Goal: Share content: Share content

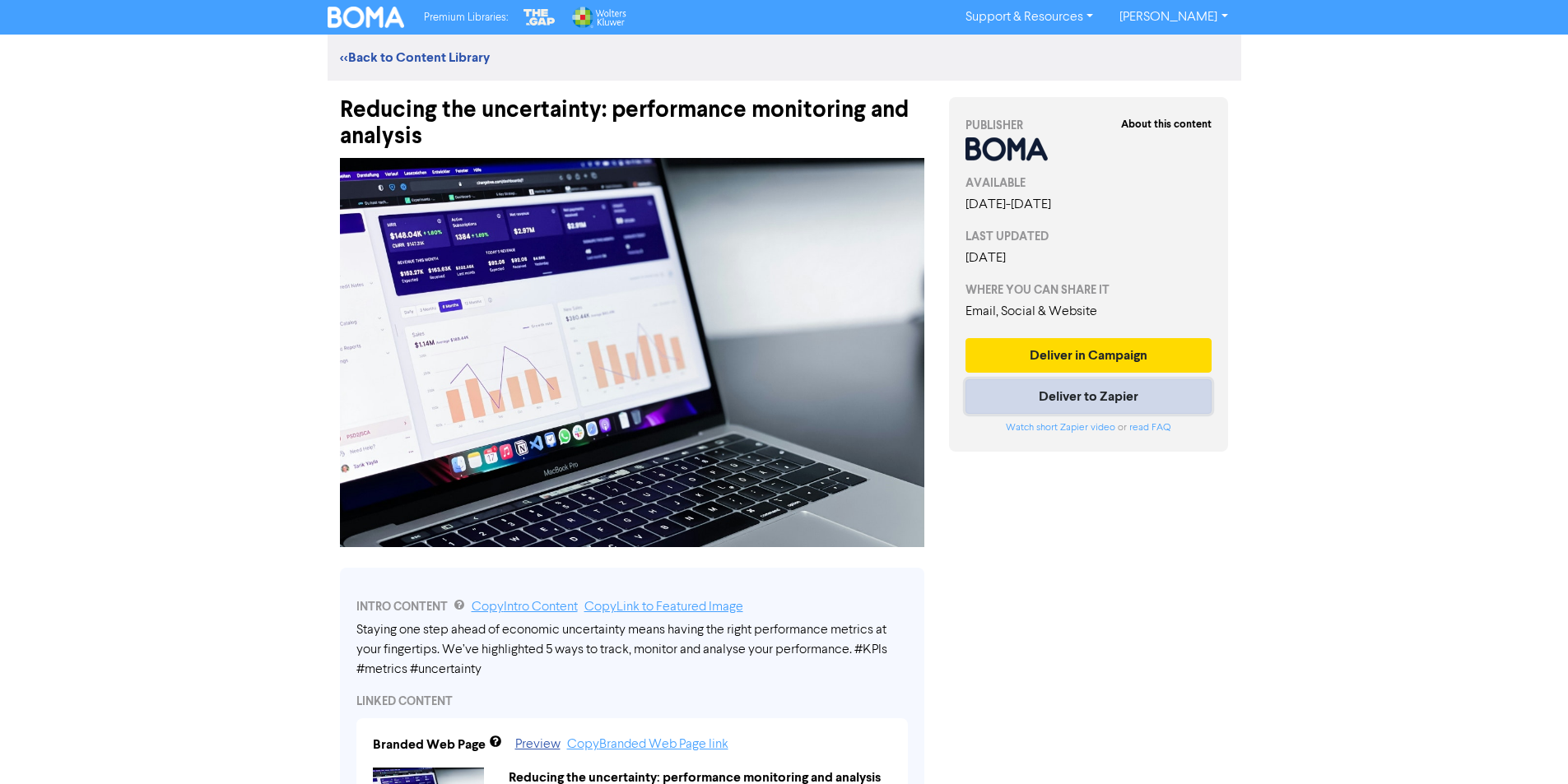
click at [1070, 392] on button "Deliver to Zapier" at bounding box center [1088, 397] width 247 height 35
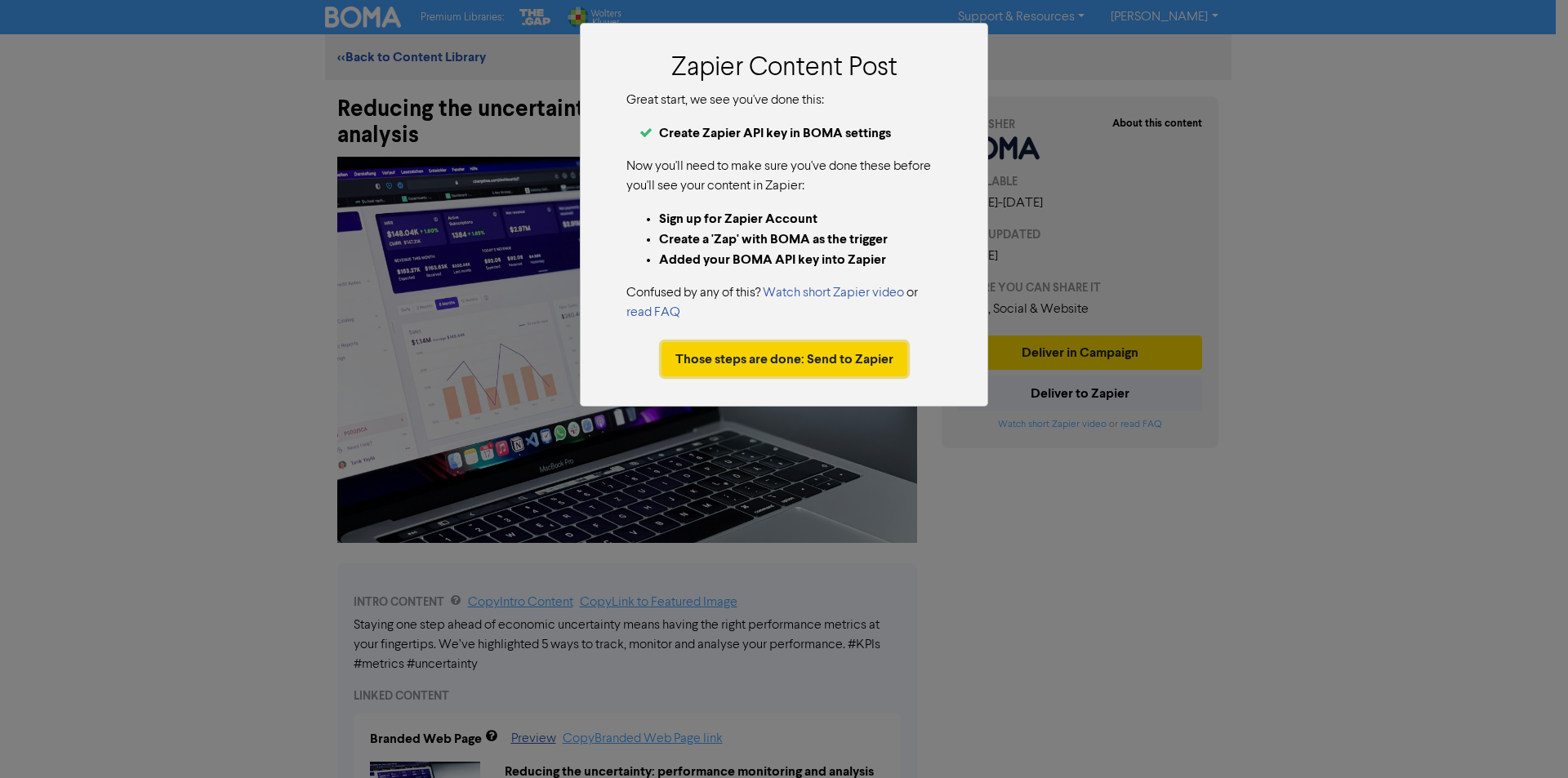
click at [824, 356] on button "Those steps are done: Send to Zapier" at bounding box center [784, 359] width 246 height 35
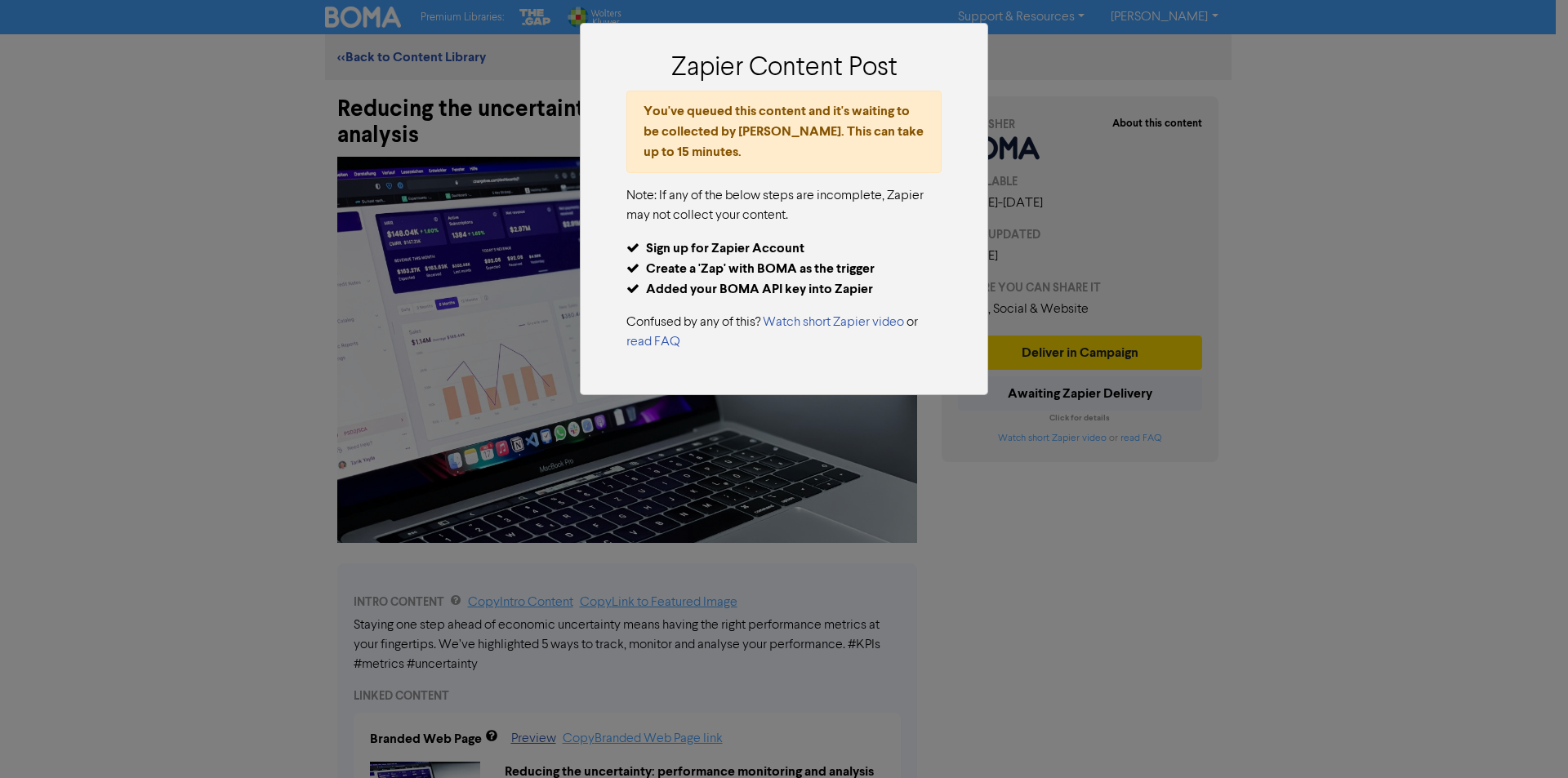
click at [1567, 471] on div "Zapier Content Post You've queued this content and it's waiting to be collected…" at bounding box center [784, 389] width 1568 height 778
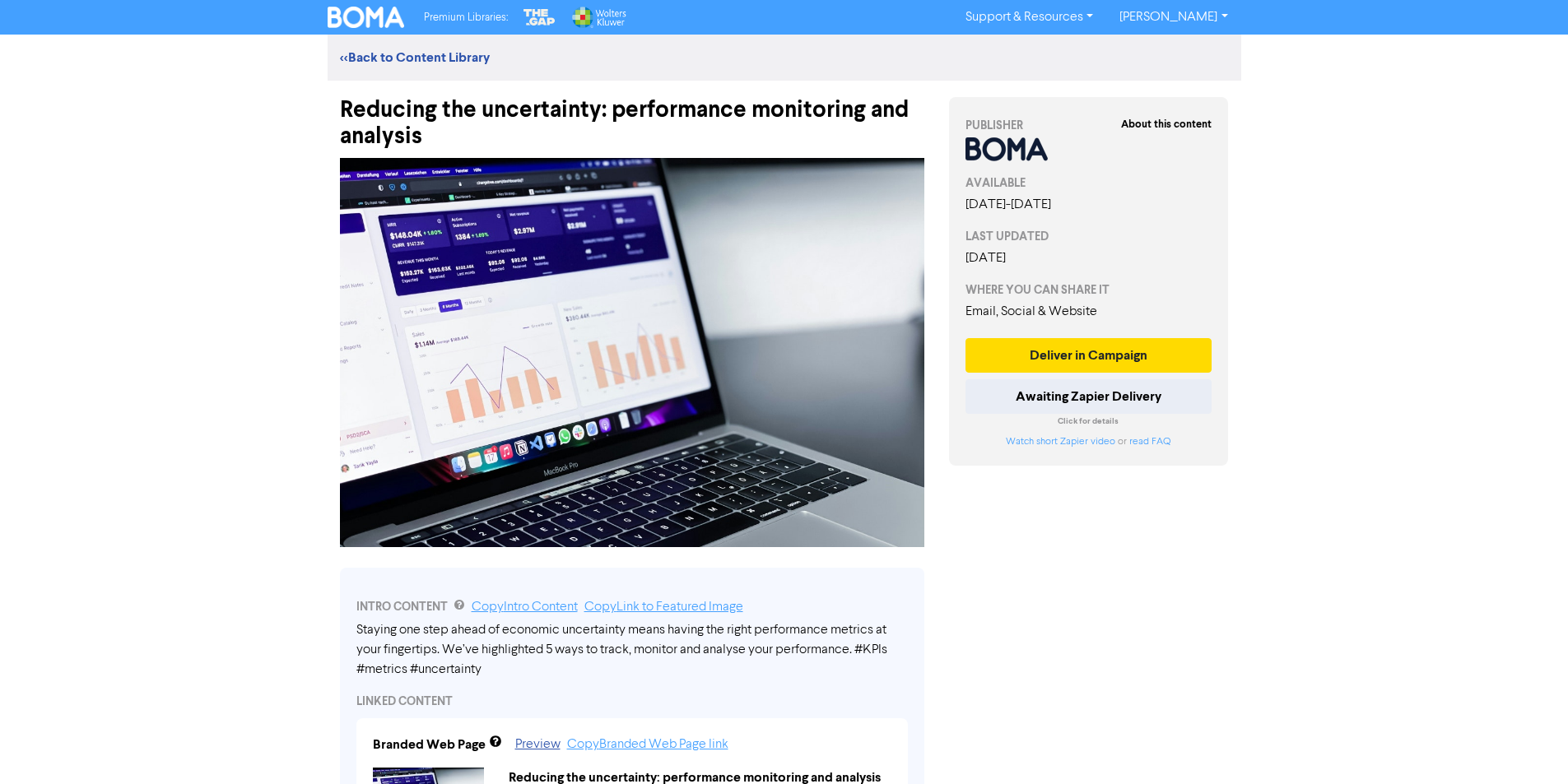
click at [384, 19] on img at bounding box center [366, 17] width 78 height 21
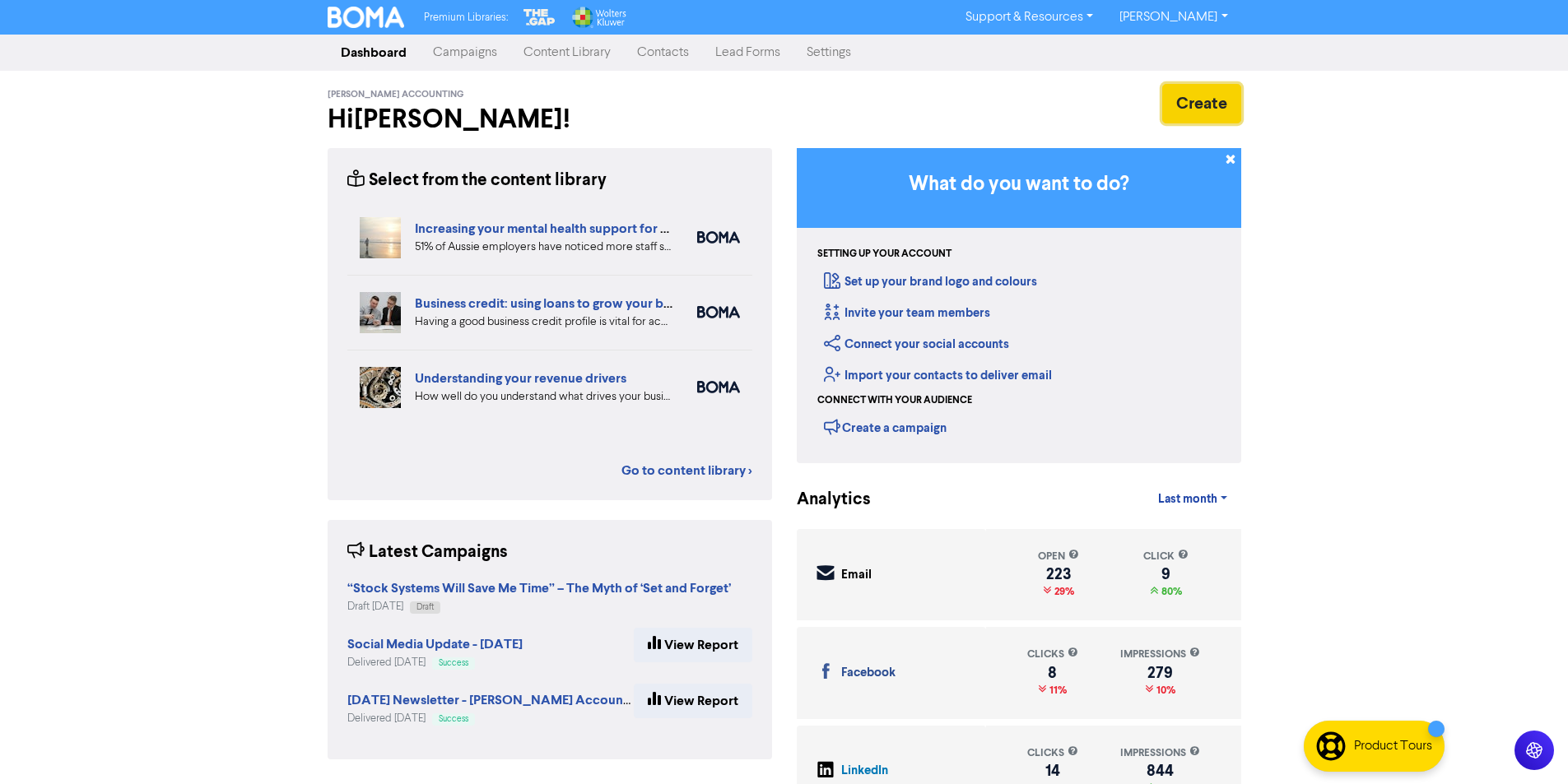
click at [1190, 105] on button "Create" at bounding box center [1202, 103] width 79 height 39
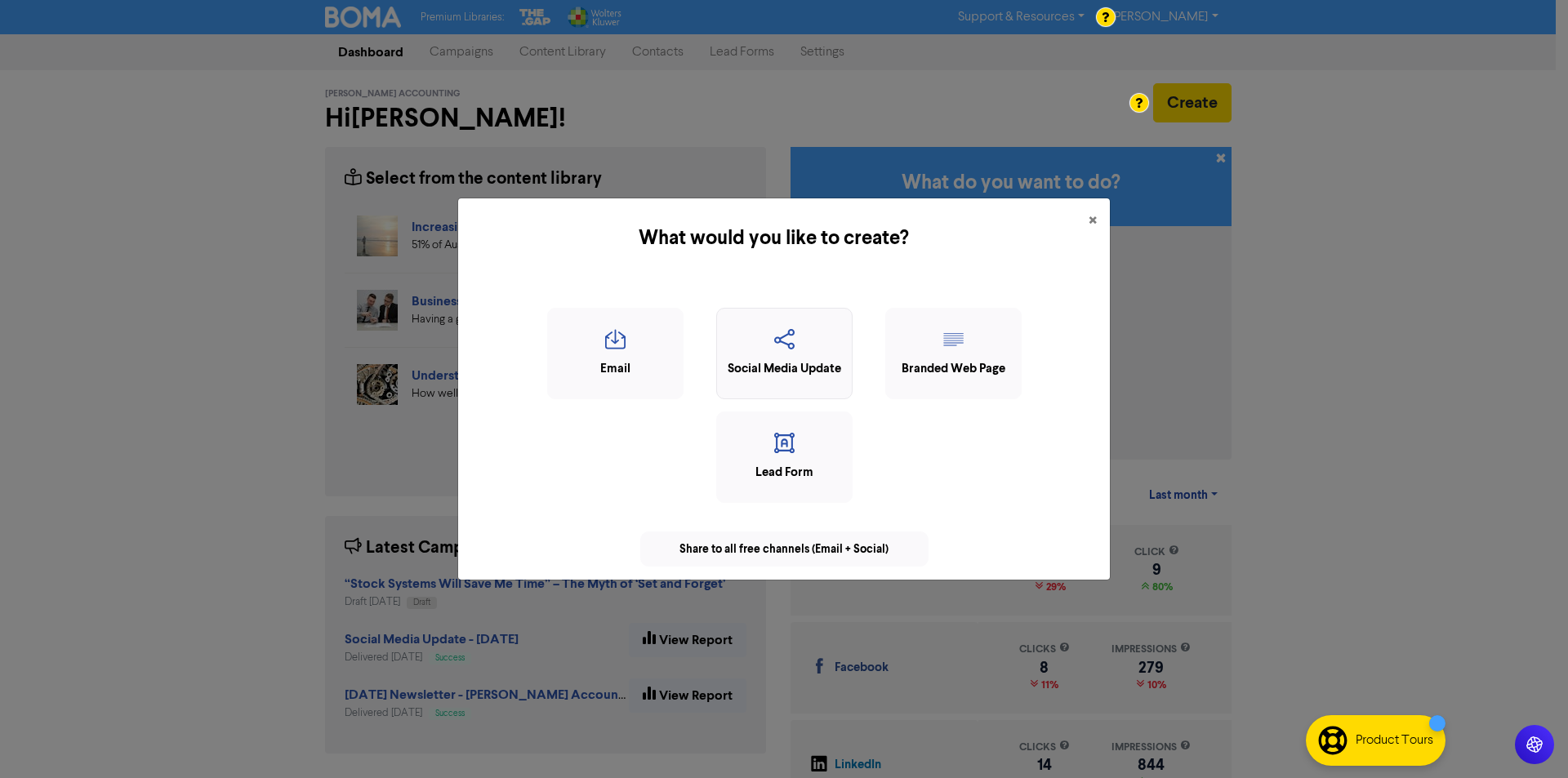
click at [804, 355] on icon "button" at bounding box center [784, 345] width 119 height 31
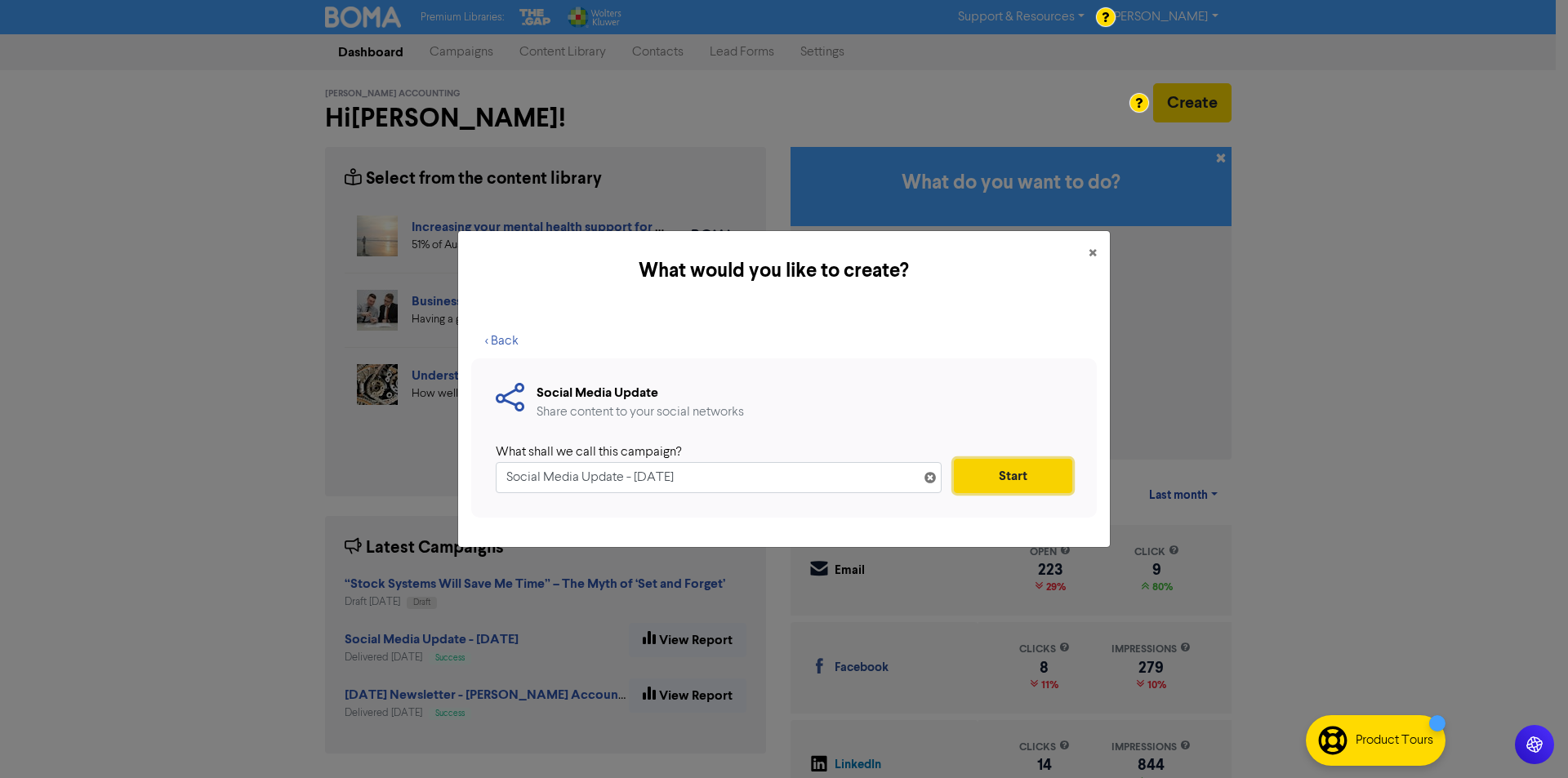
click at [1017, 481] on button "Start" at bounding box center [1013, 476] width 119 height 35
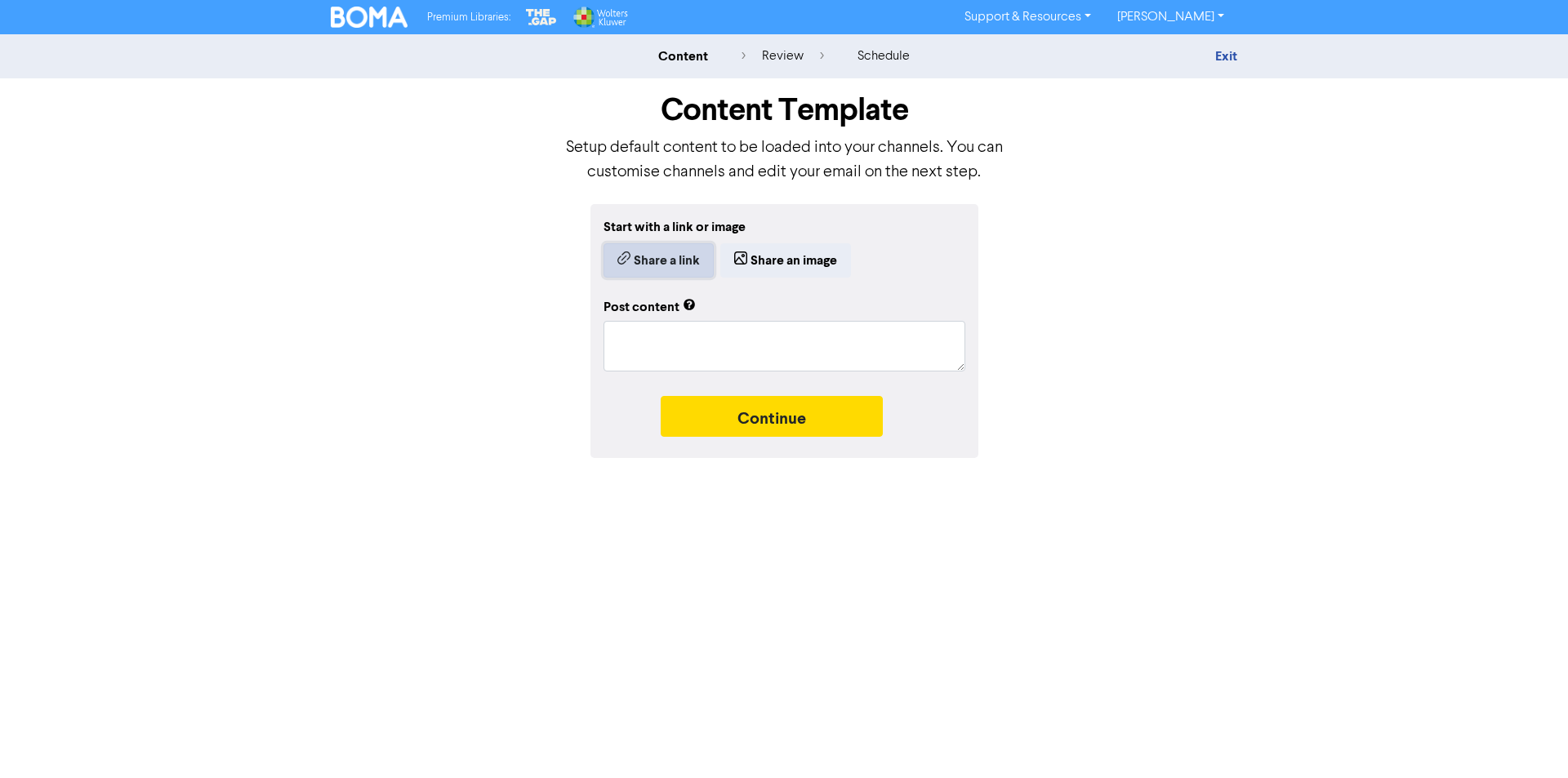
click at [632, 271] on button "Share a link" at bounding box center [659, 260] width 110 height 35
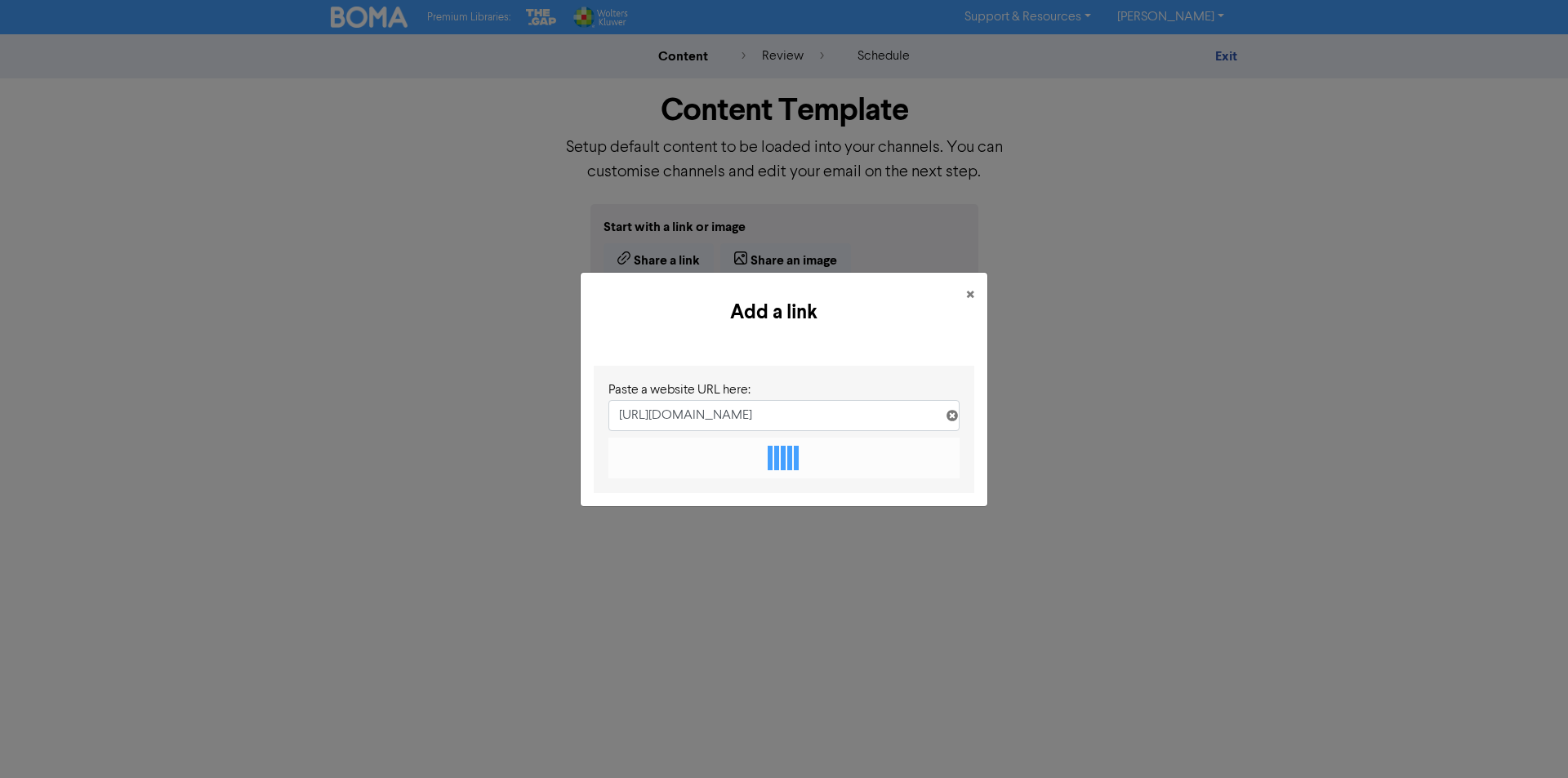
scroll to position [0, 275]
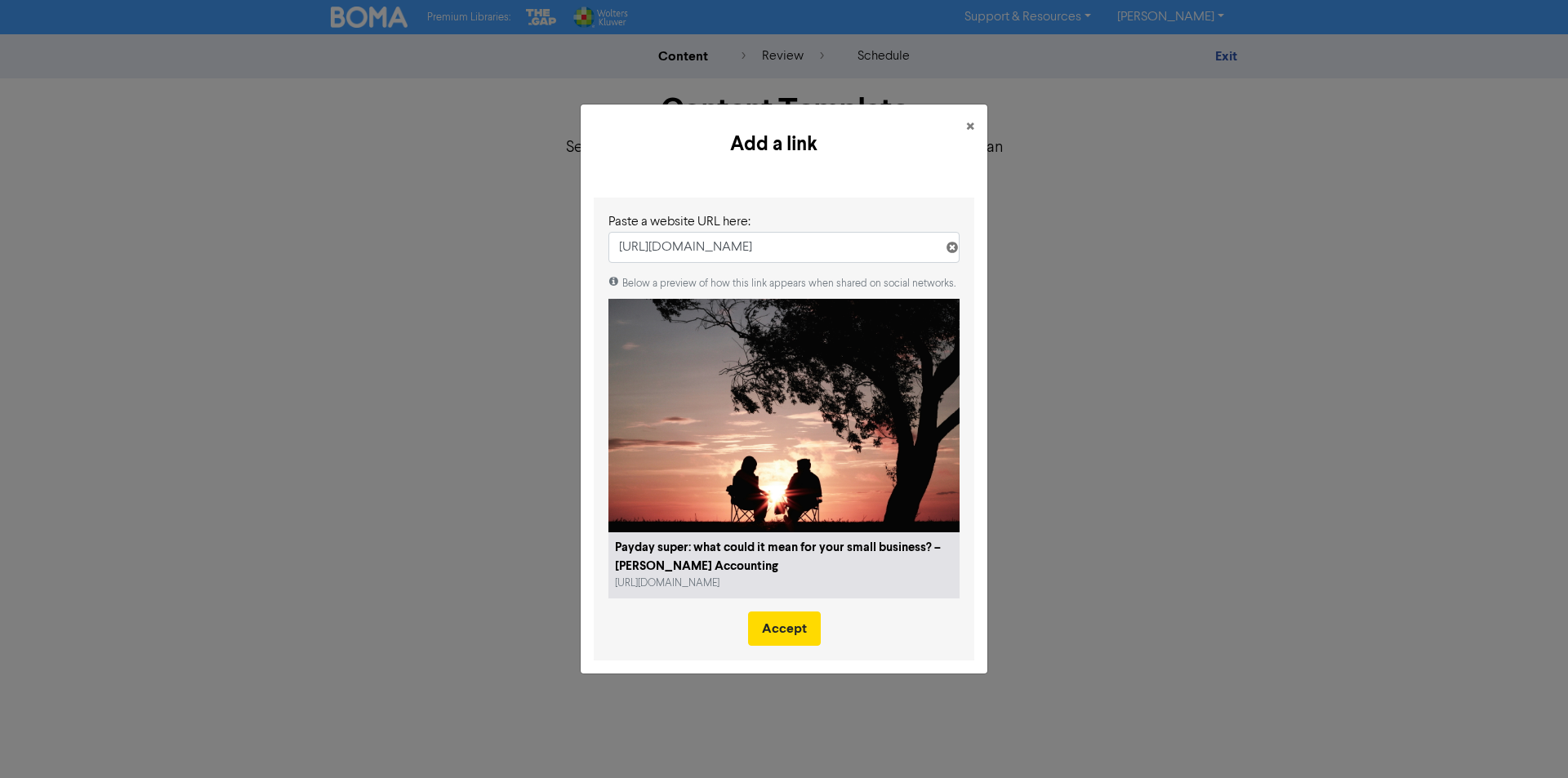
type input "https://staffordaccounting.com.au/2025/08/12/payday-super-what-could-it-mean-fo…"
click at [782, 606] on div "Below a preview of how this link appears when shared on social networks. Payday…" at bounding box center [783, 461] width 351 height 369
click at [791, 625] on button "Accept" at bounding box center [784, 628] width 73 height 35
type textarea "x"
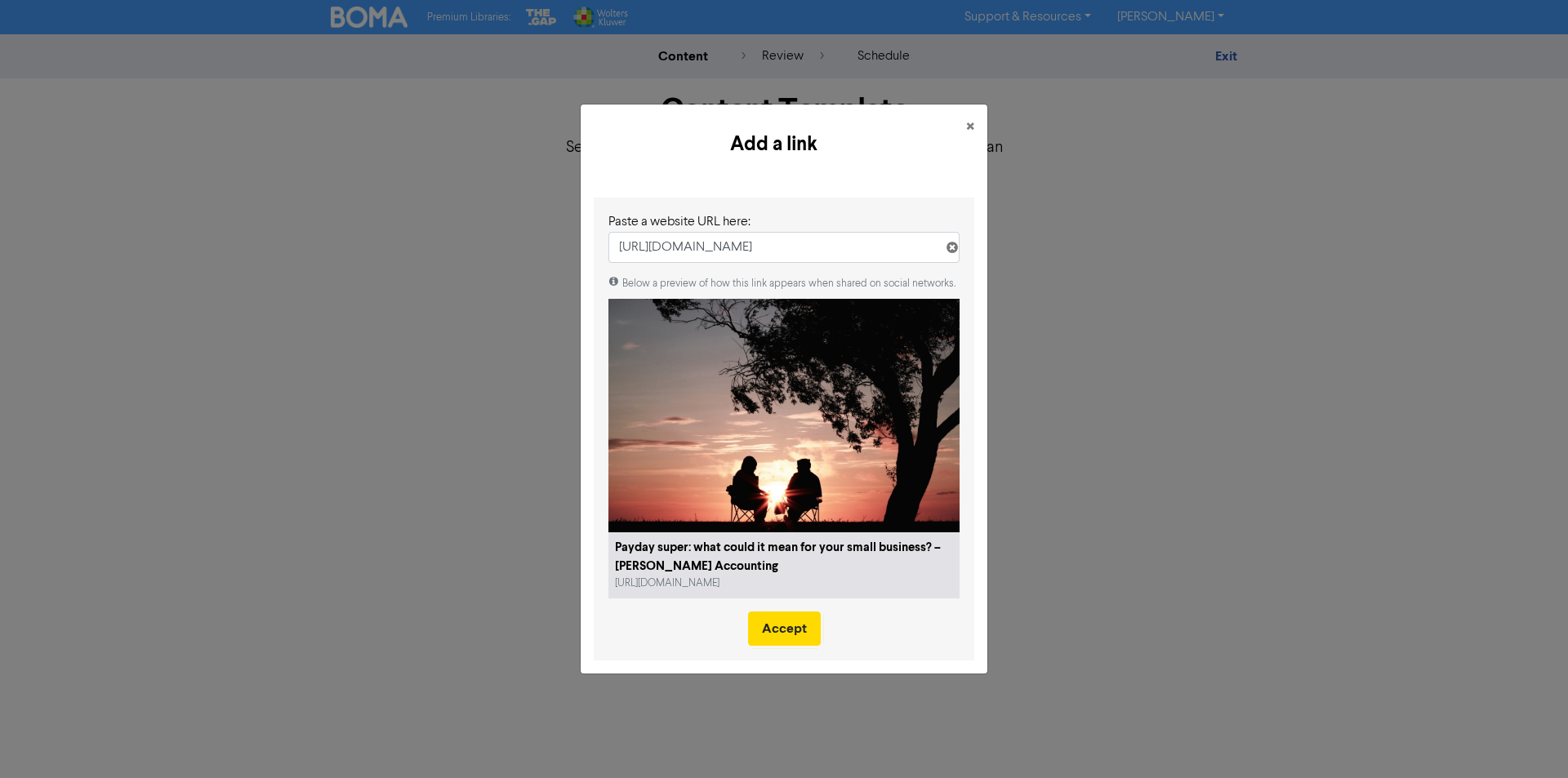
type textarea "Back in 2023, the Australian Government announced that from 1 July 2026, employ…"
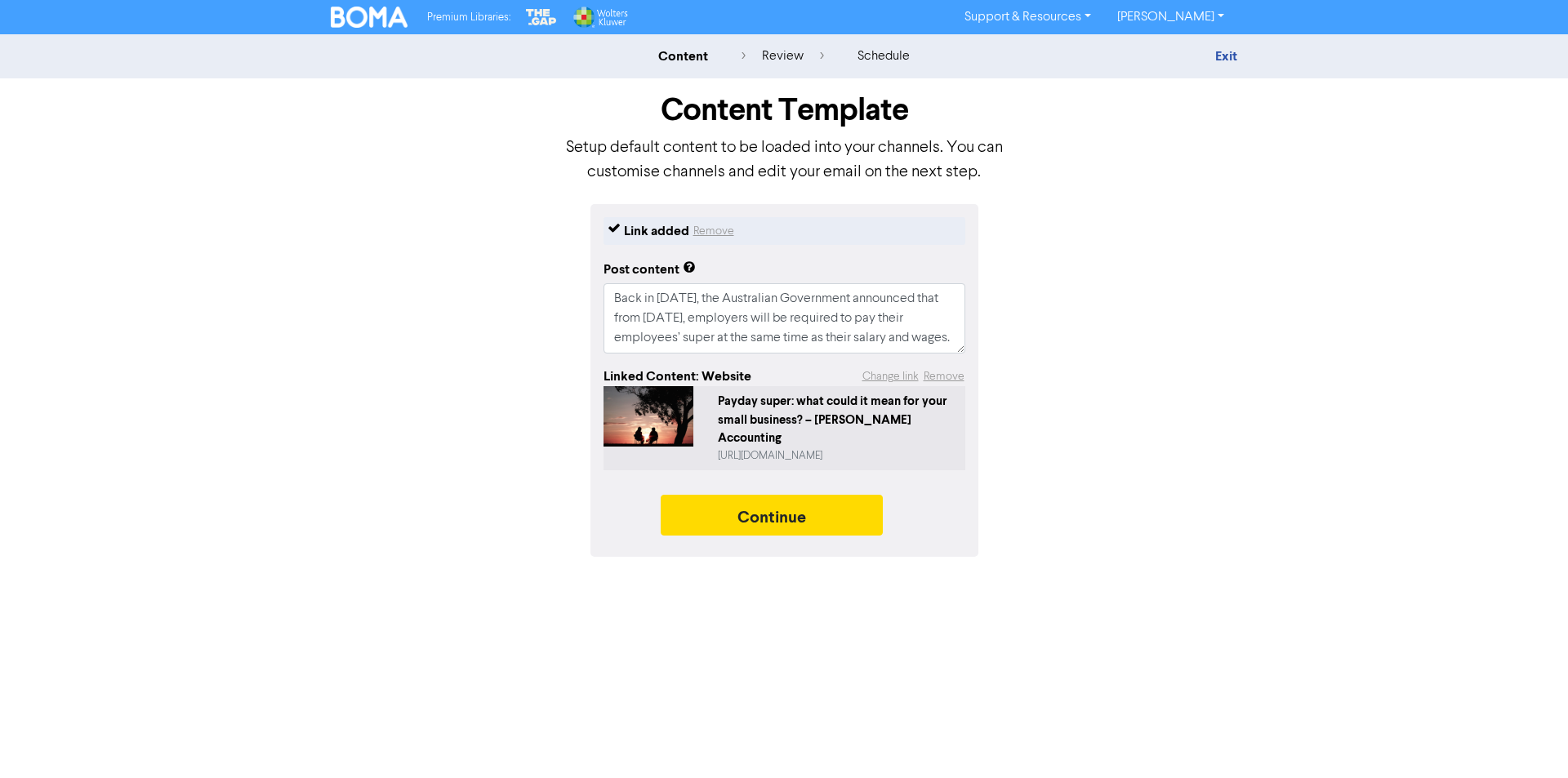
scroll to position [19, 0]
click at [776, 495] on button "Continue" at bounding box center [771, 515] width 222 height 41
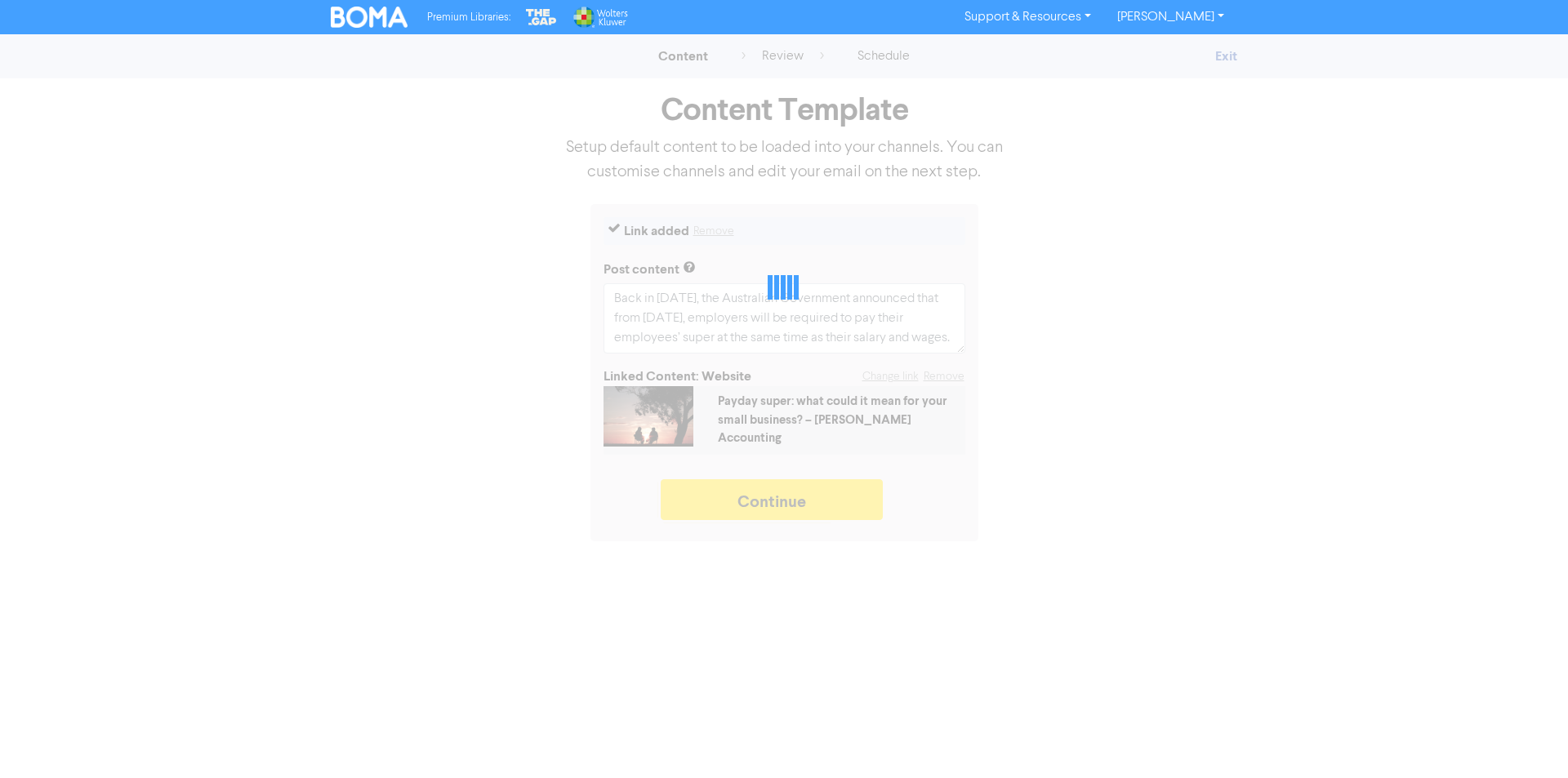
type textarea "x"
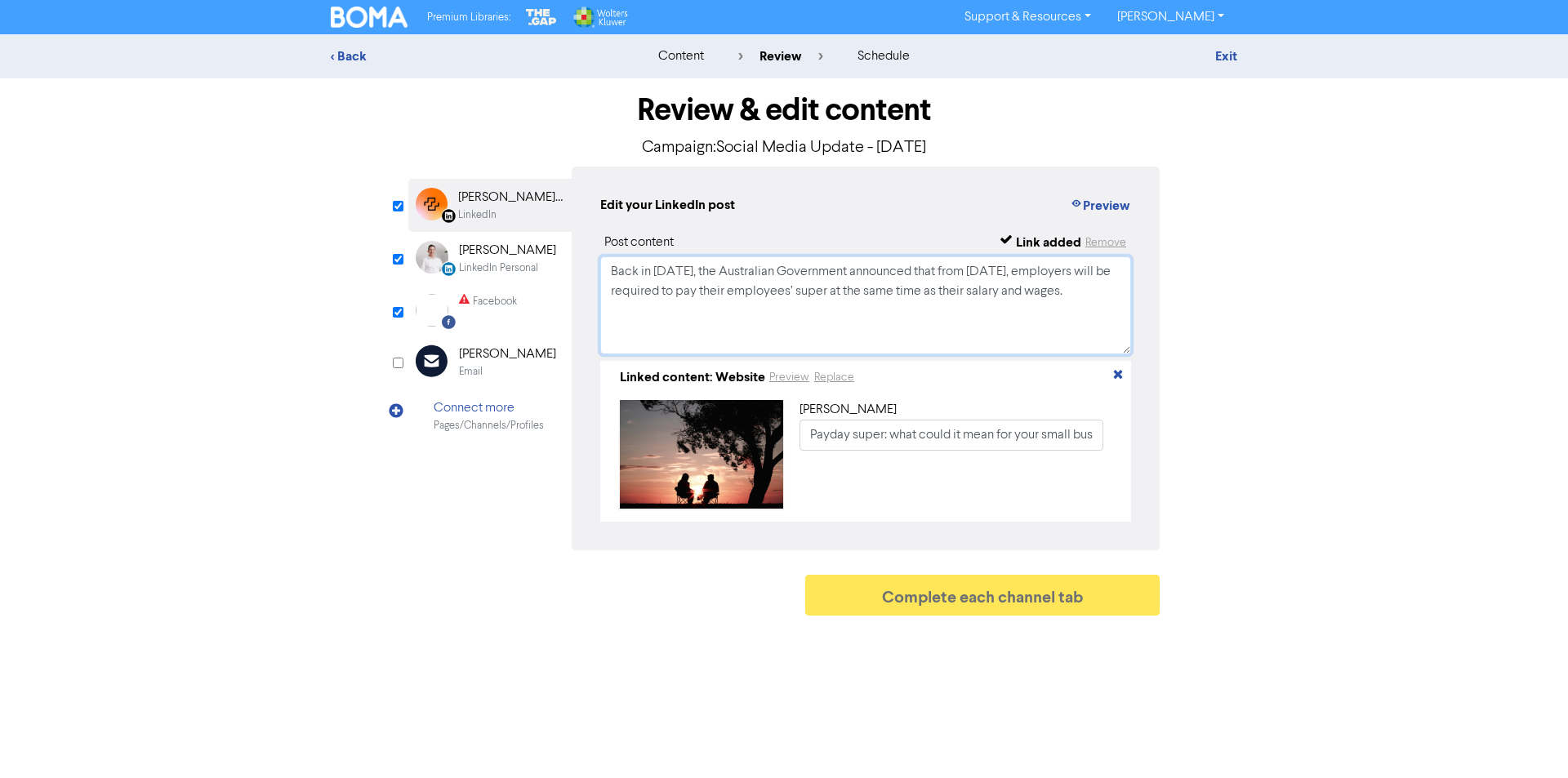
drag, startPoint x: 1110, startPoint y: 323, endPoint x: 513, endPoint y: 239, distance: 602.9
click at [513, 239] on div "LinkedIn Page Created with Sketch. Stafford Accounting LinkedIn LinkedIn Person…" at bounding box center [783, 358] width 751 height 383
paste textarea "From 1 July 2026, employers will need to pay super at the same time as wages — …"
type textarea "From 1 July 2026, employers will need to pay super at the same time as wages — …"
click at [483, 252] on div "Steve Black" at bounding box center [507, 250] width 97 height 19
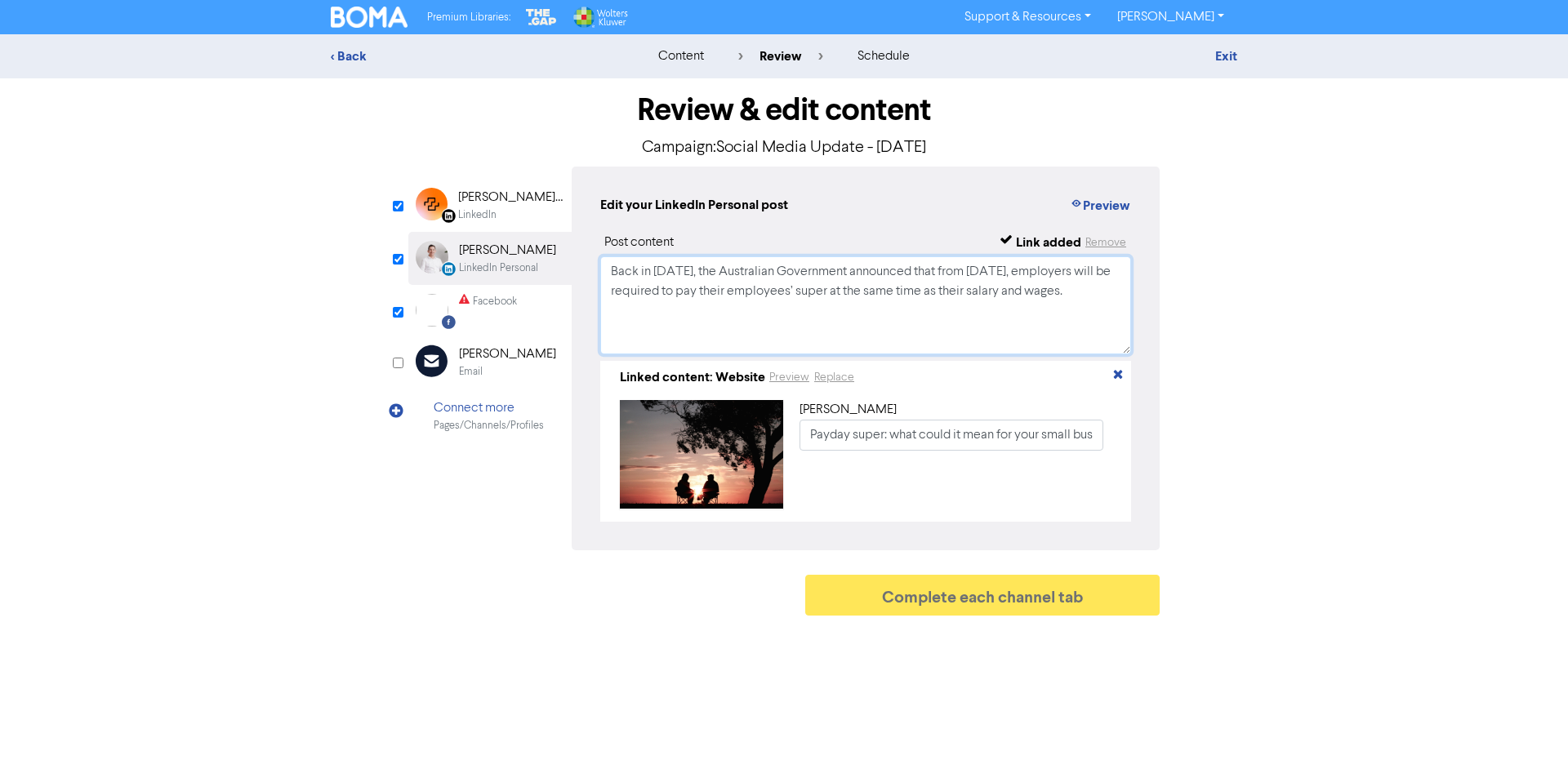
drag, startPoint x: 846, startPoint y: 328, endPoint x: 709, endPoint y: 257, distance: 154.3
click at [533, 272] on div "LinkedIn Page Created with Sketch. Stafford Accounting LinkedIn LinkedIn Person…" at bounding box center [783, 358] width 751 height 383
drag, startPoint x: 1117, startPoint y: 309, endPoint x: 465, endPoint y: 244, distance: 655.2
click at [465, 244] on div "LinkedIn Page Created with Sketch. Stafford Accounting LinkedIn LinkedIn Person…" at bounding box center [783, 358] width 751 height 383
paste textarea "From 1 July 2026, employers will need to pay super at the same time as wages — …"
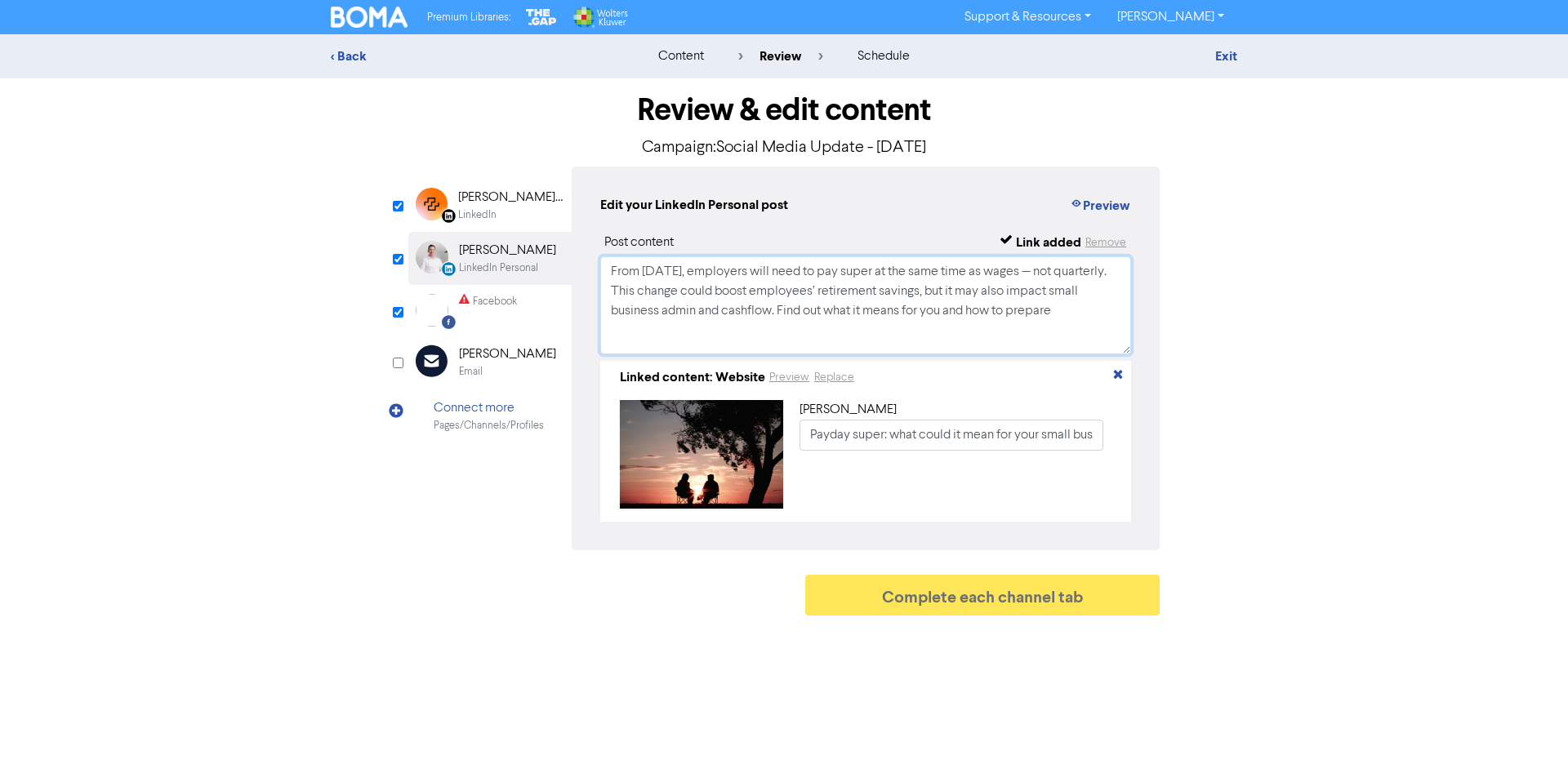
type textarea "From 1 July 2026, employers will need to pay super at the same time as wages — …"
click at [478, 305] on div "Facebook" at bounding box center [494, 301] width 44 height 15
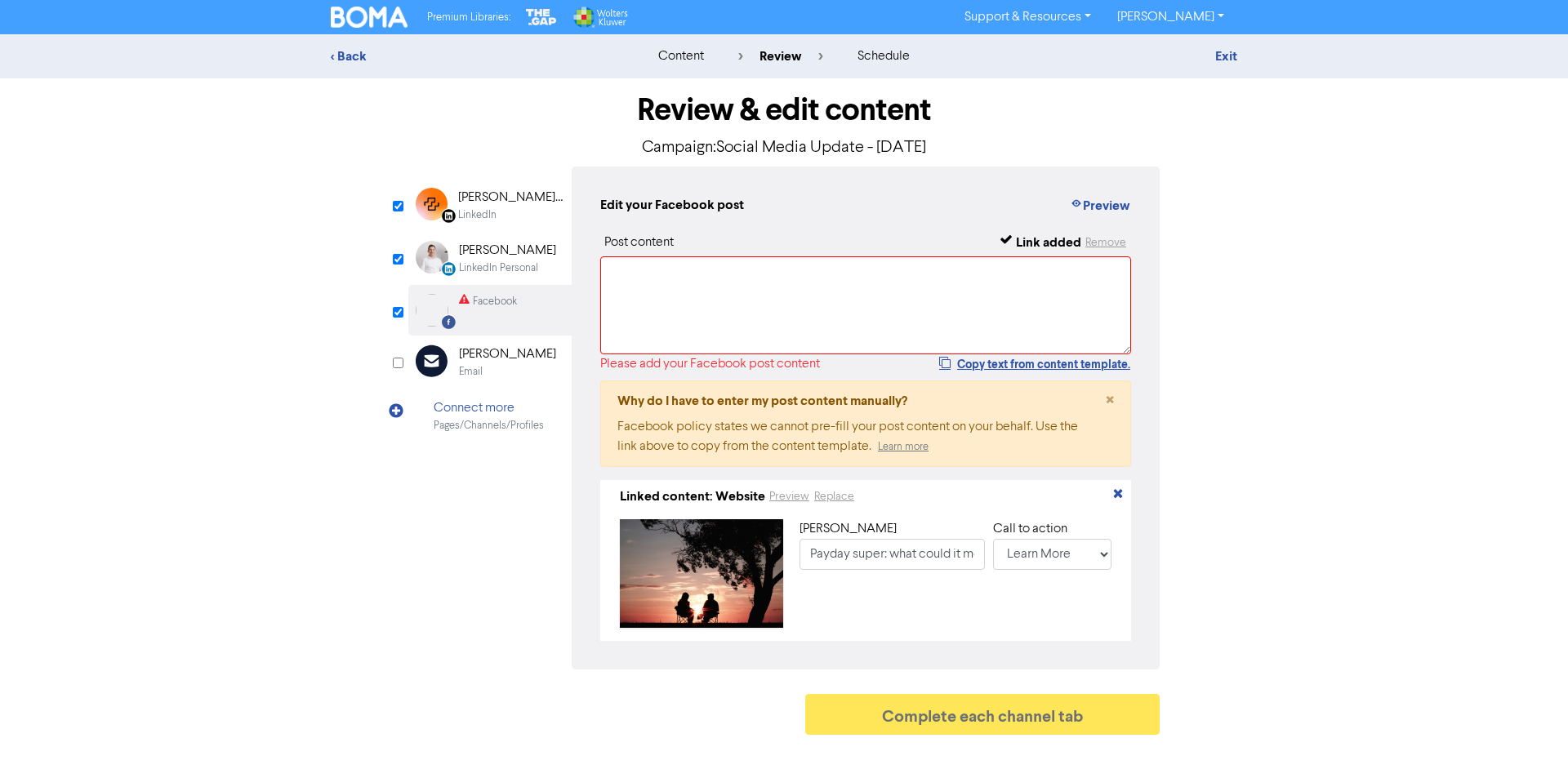
click at [494, 267] on div "LinkedIn Personal" at bounding box center [499, 268] width 80 height 15
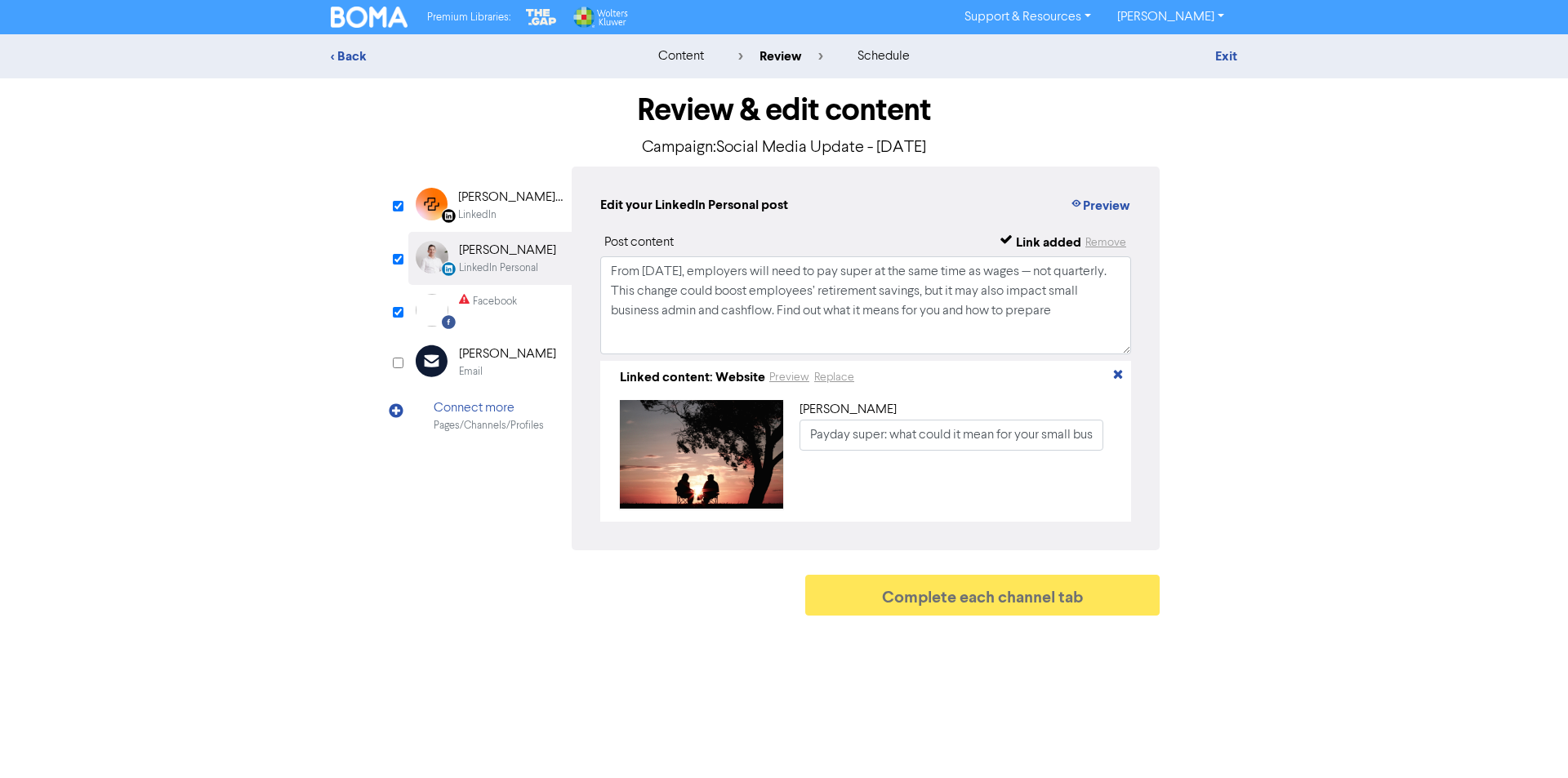
drag, startPoint x: 483, startPoint y: 313, endPoint x: 494, endPoint y: 309, distance: 11.7
click at [483, 312] on div "Facebook" at bounding box center [488, 310] width 58 height 33
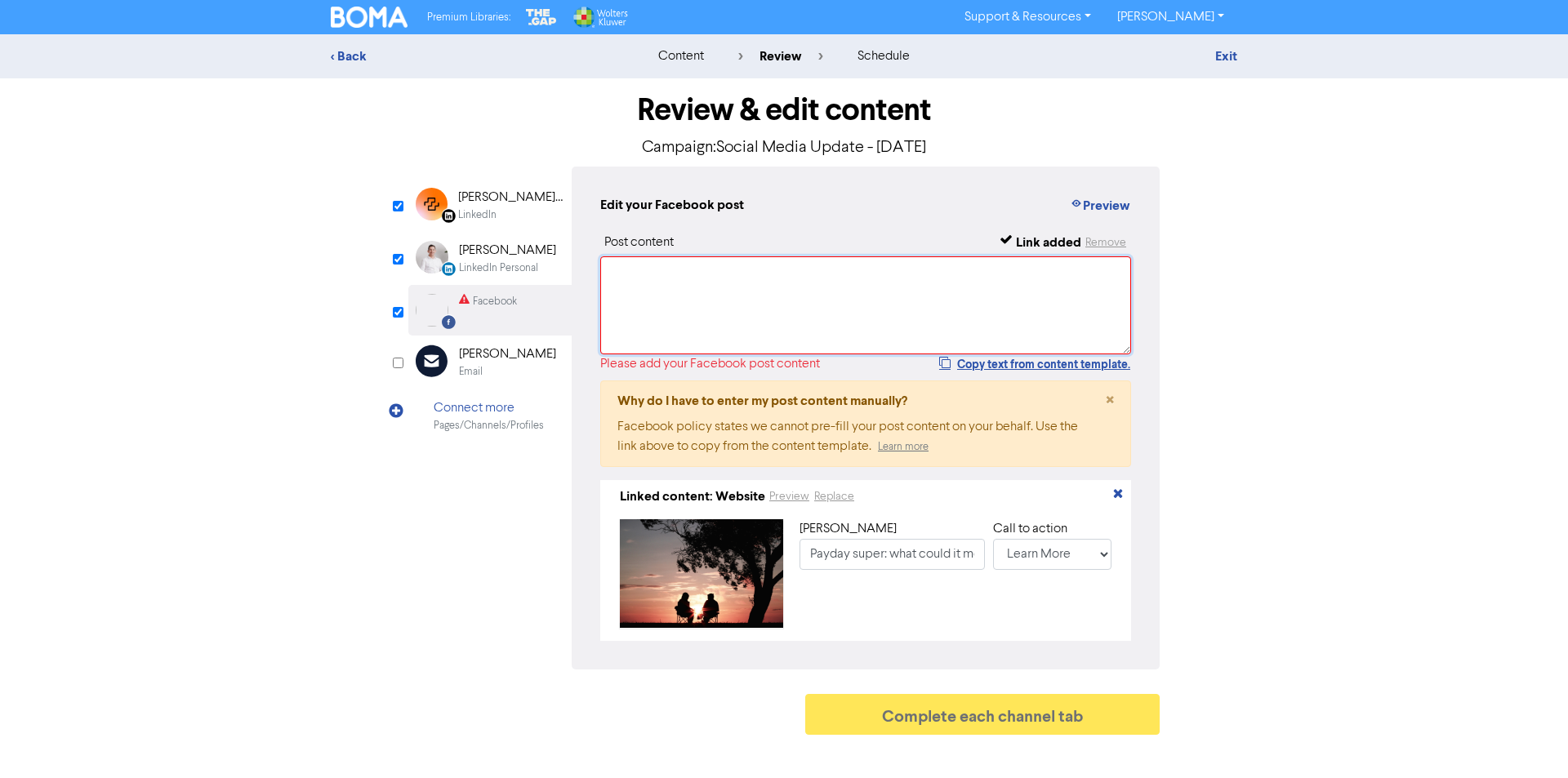
click at [698, 307] on textarea at bounding box center [865, 306] width 531 height 98
paste textarea "From 1 July 2026, employers will need to pay super at the same time as wages — …"
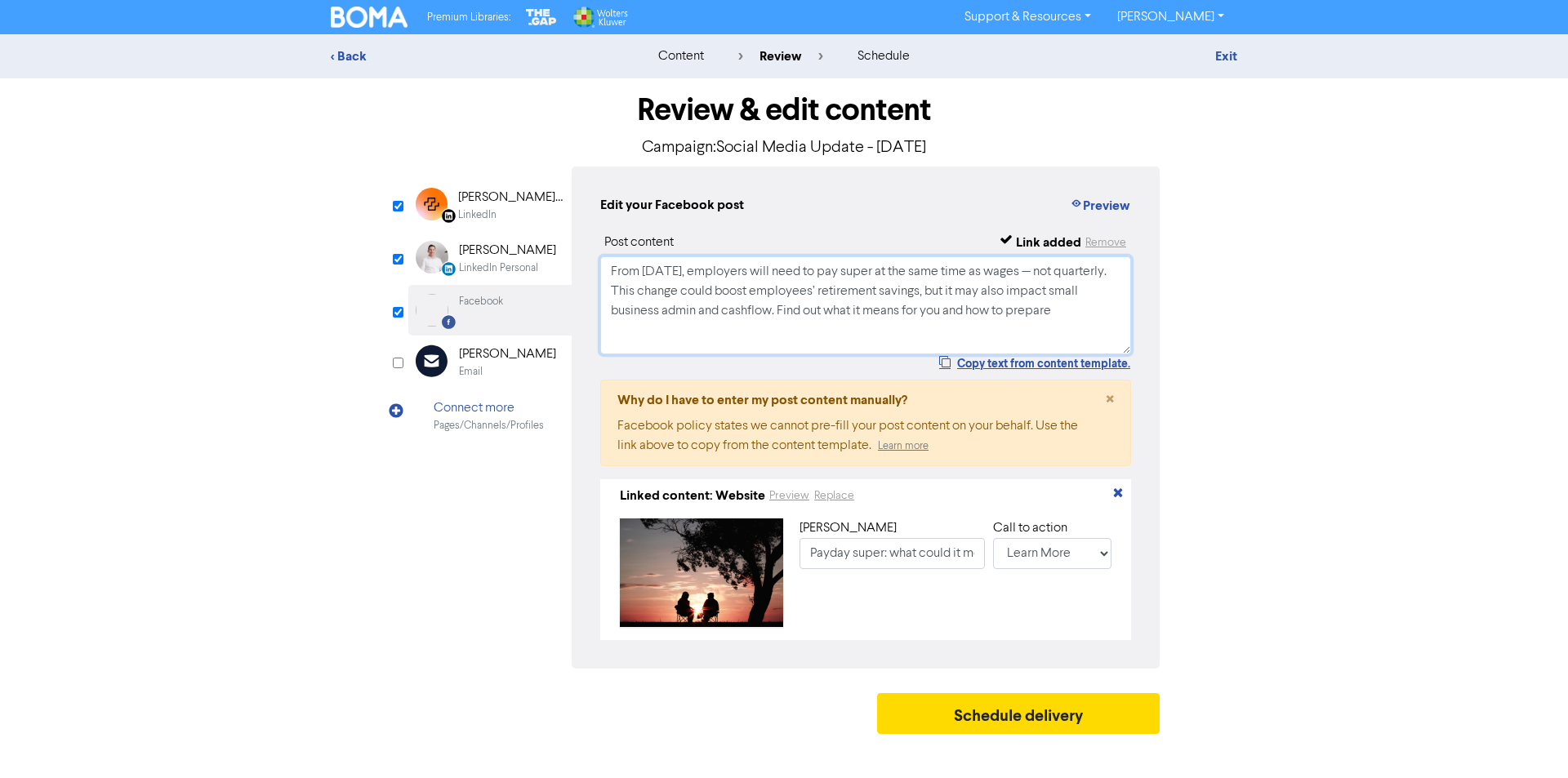
type textarea "From 1 July 2026, employers will need to pay super at the same time as wages — …"
click at [510, 270] on div "LinkedIn Personal" at bounding box center [499, 268] width 80 height 15
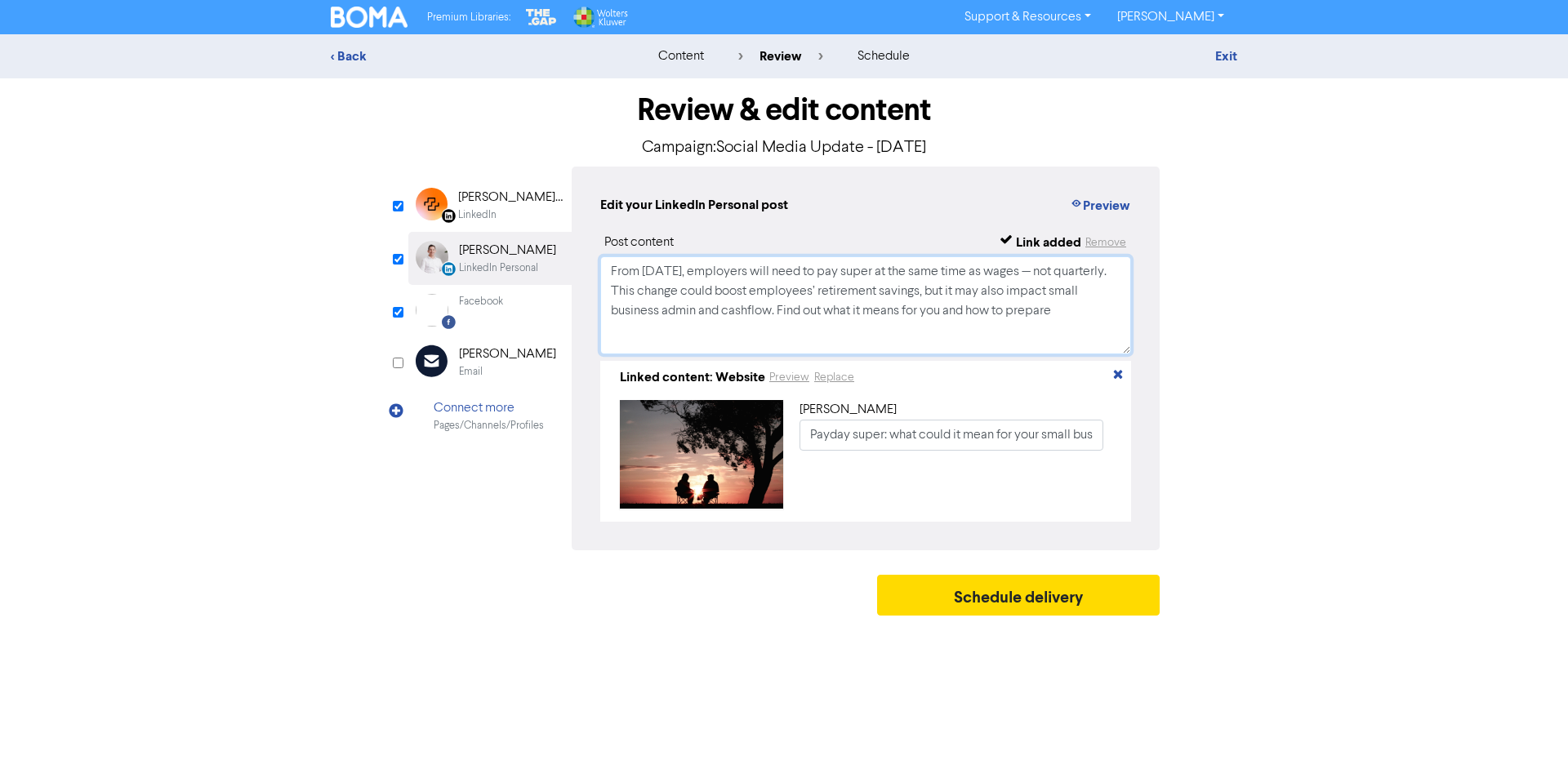
drag, startPoint x: 1115, startPoint y: 326, endPoint x: 538, endPoint y: 270, distance: 579.7
click at [538, 270] on div "LinkedIn Page Created with Sketch. Stafford Accounting LinkedIn LinkedIn Person…" at bounding box center [783, 358] width 751 height 383
paste textarea "super will be paid with wages — not quarterly. Here’s how payday super could af…"
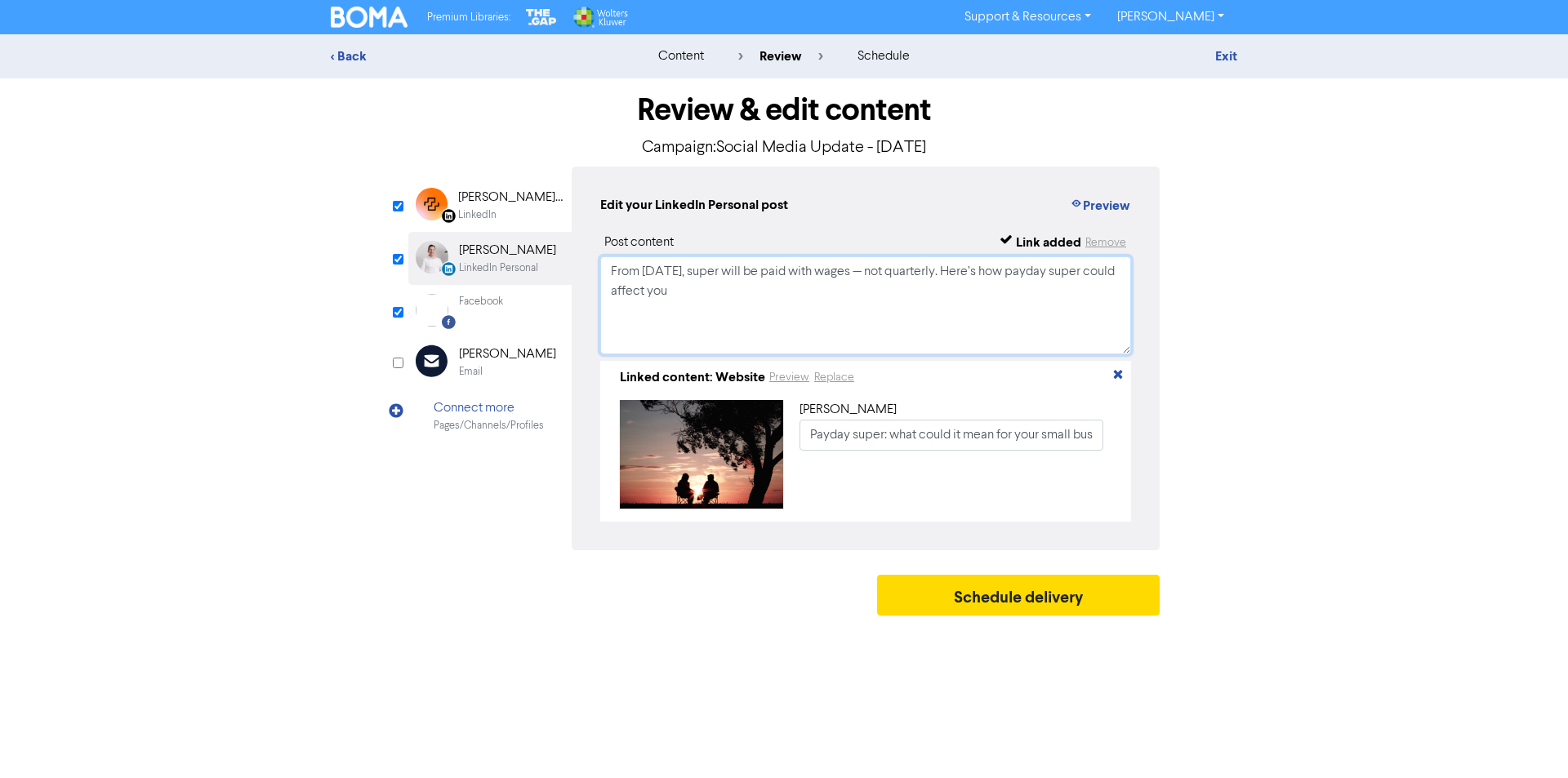
click at [883, 274] on textarea "From 1 July 2026, super will be paid with wages — not quarterly. Here’s how pay…" at bounding box center [865, 306] width 531 height 98
type textarea "From 1 July 2026, super will be paid with wages, not quarterly. Here’s how payd…"
click at [516, 198] on div "[PERSON_NAME] Accounting" at bounding box center [510, 197] width 104 height 19
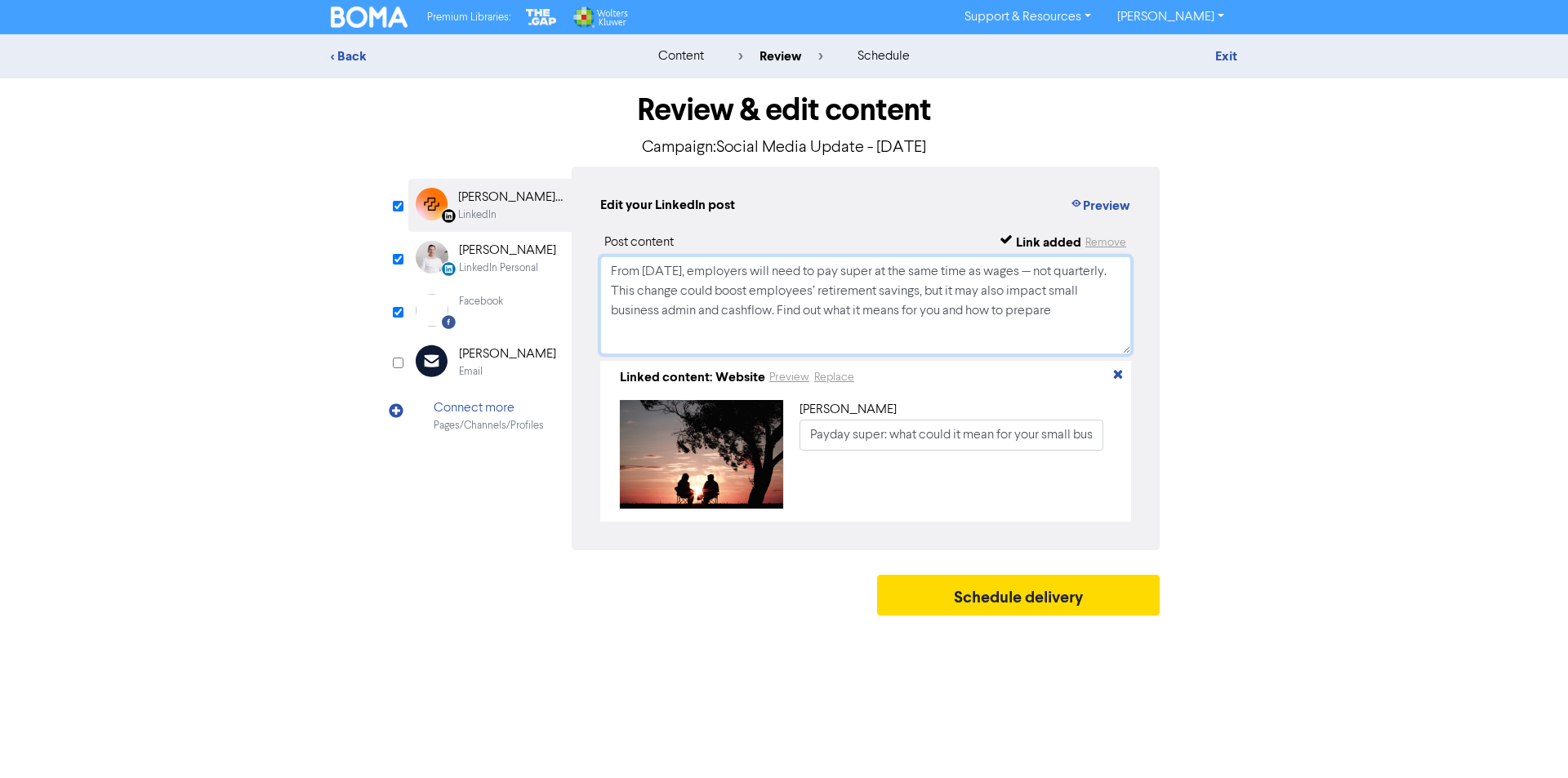
drag, startPoint x: 1054, startPoint y: 269, endPoint x: 1045, endPoint y: 271, distance: 9.2
click at [1045, 271] on textarea "From 1 July 2026, employers will need to pay super at the same time as wages — …" at bounding box center [865, 306] width 531 height 98
type textarea "From 1 July 2026, employers will need to pay super at the same time as wages, n…"
click at [536, 310] on div "Facebook Created with Sketch. Facebook" at bounding box center [489, 311] width 163 height 51
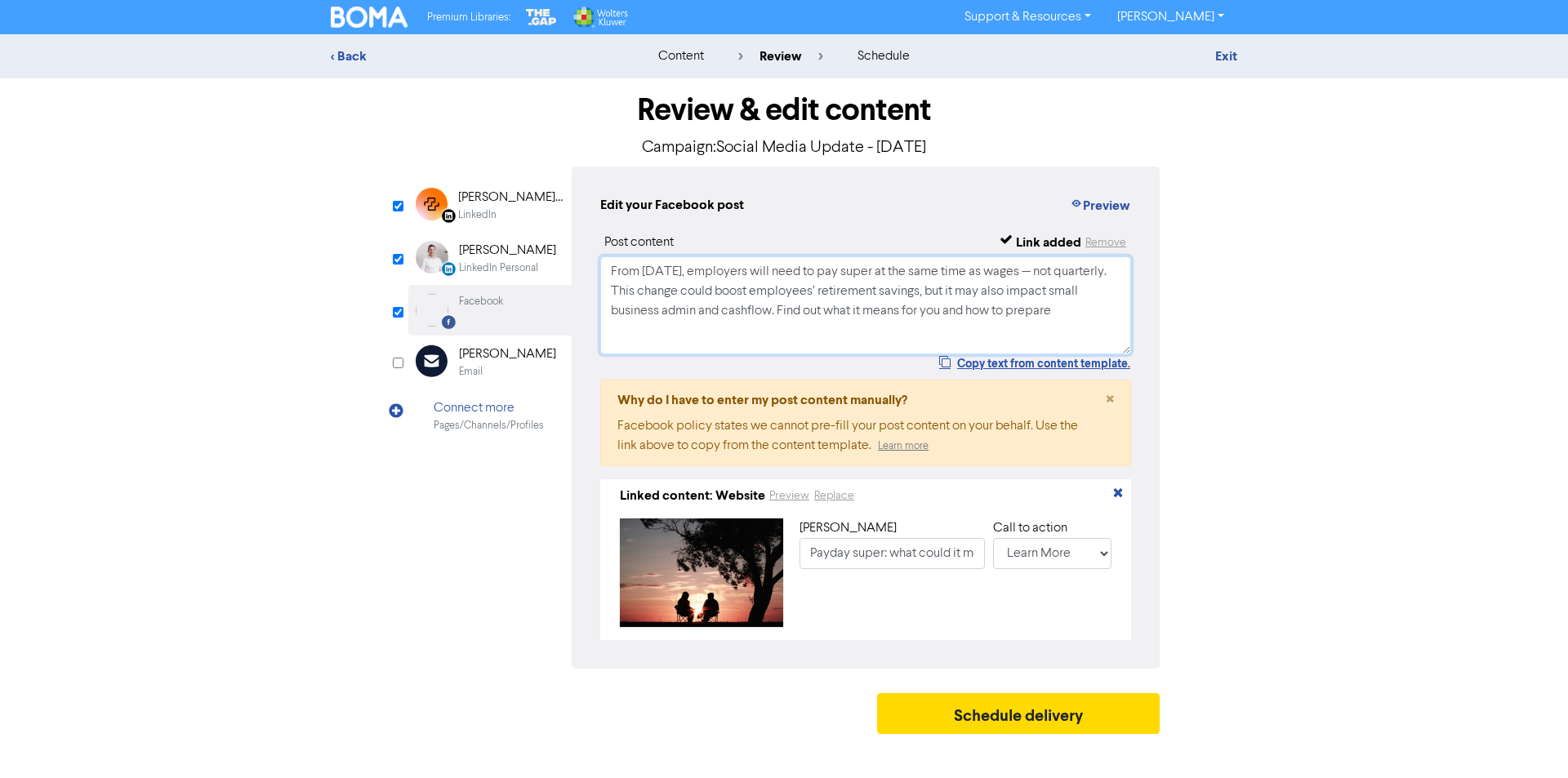
drag, startPoint x: 1054, startPoint y: 272, endPoint x: 1041, endPoint y: 272, distance: 13.0
click at [1041, 272] on textarea "From 1 July 2026, employers will need to pay super at the same time as wages — …" at bounding box center [865, 306] width 531 height 98
click at [781, 314] on textarea "From 1 July 2026, employers will need to pay super at the same time as wages, n…" at bounding box center [865, 306] width 531 height 98
type textarea "From 1 July 2026, employers will need to pay super at the same time as wages, n…"
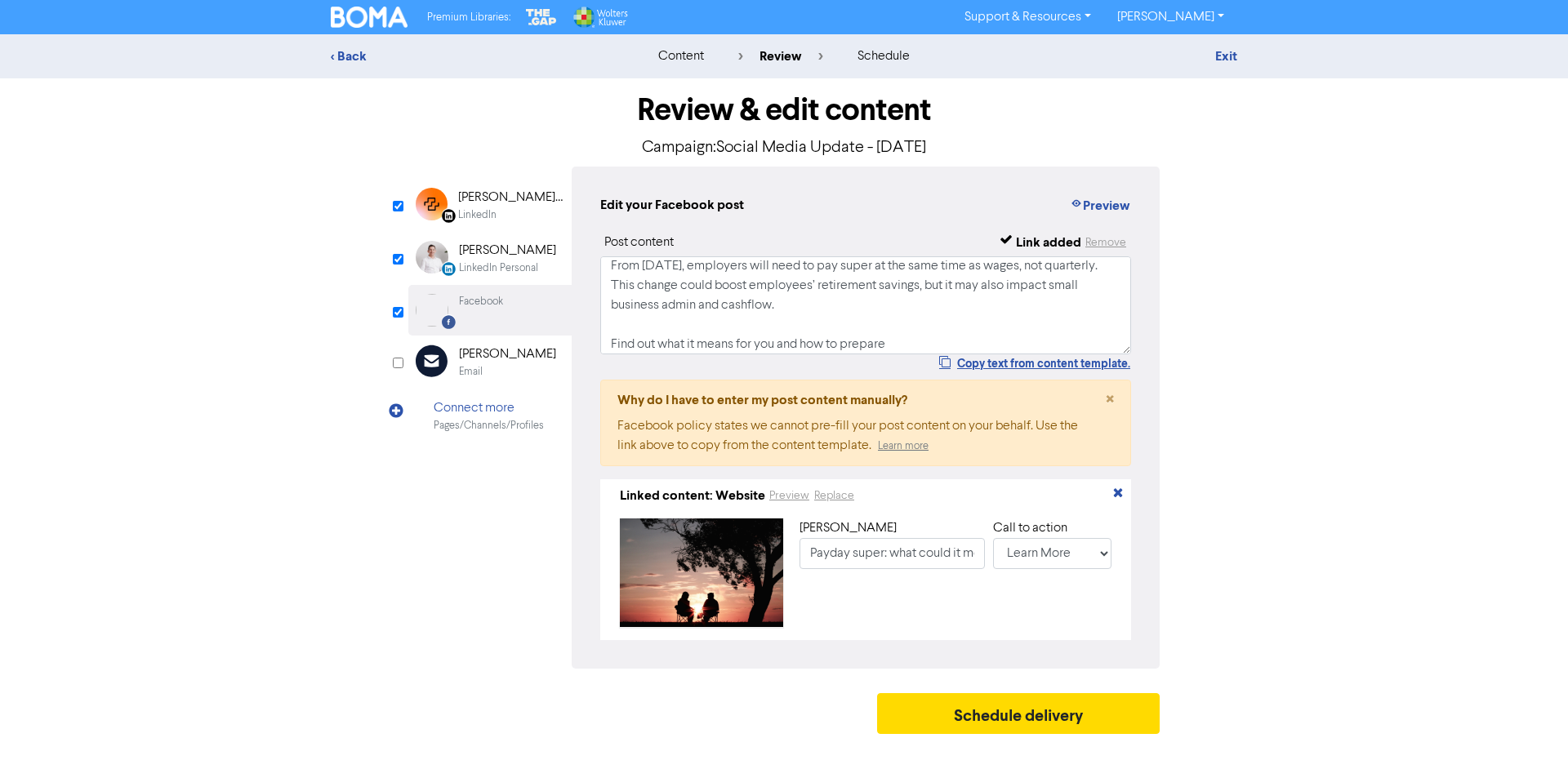
click at [483, 202] on div "[PERSON_NAME] Accounting" at bounding box center [510, 197] width 104 height 19
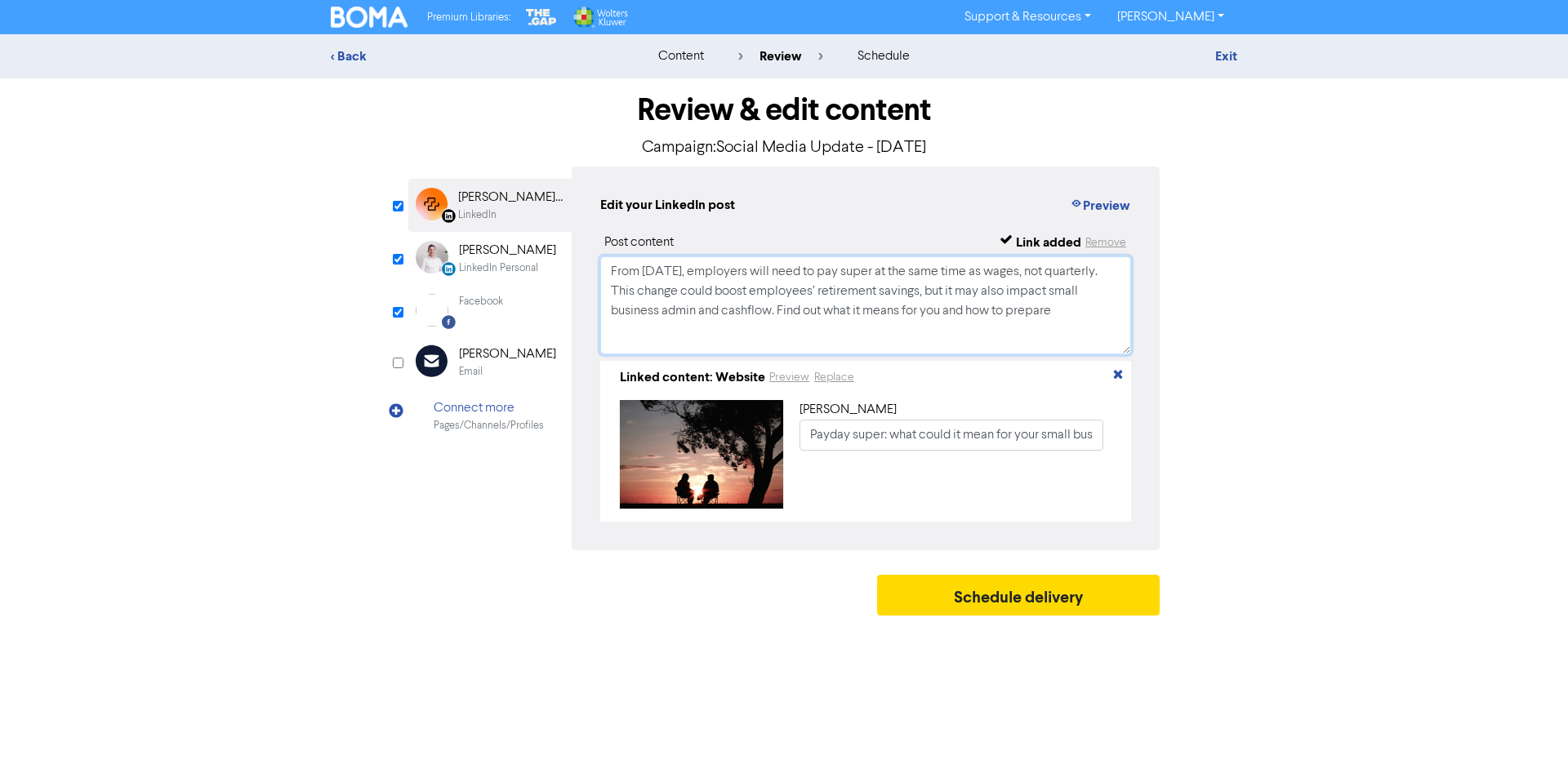
drag, startPoint x: 781, startPoint y: 309, endPoint x: 838, endPoint y: 317, distance: 57.6
click at [791, 306] on textarea "From 1 July 2026, employers will need to pay super at the same time as wages, n…" at bounding box center [865, 306] width 531 height 98
type textarea "From 1 July 2026, employers will need to pay super at the same time as wages, n…"
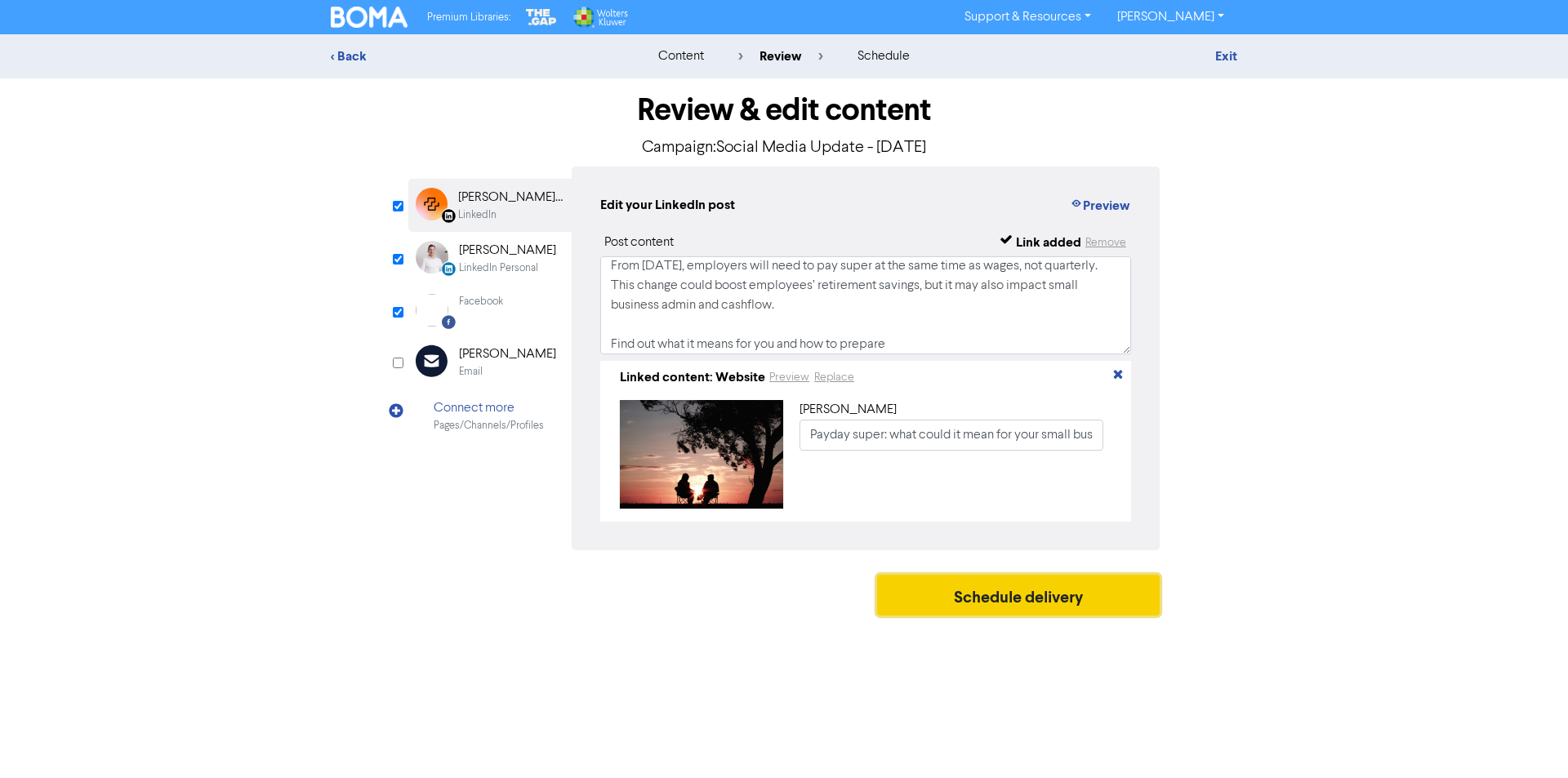
click at [1006, 607] on button "Schedule delivery" at bounding box center [1019, 595] width 283 height 41
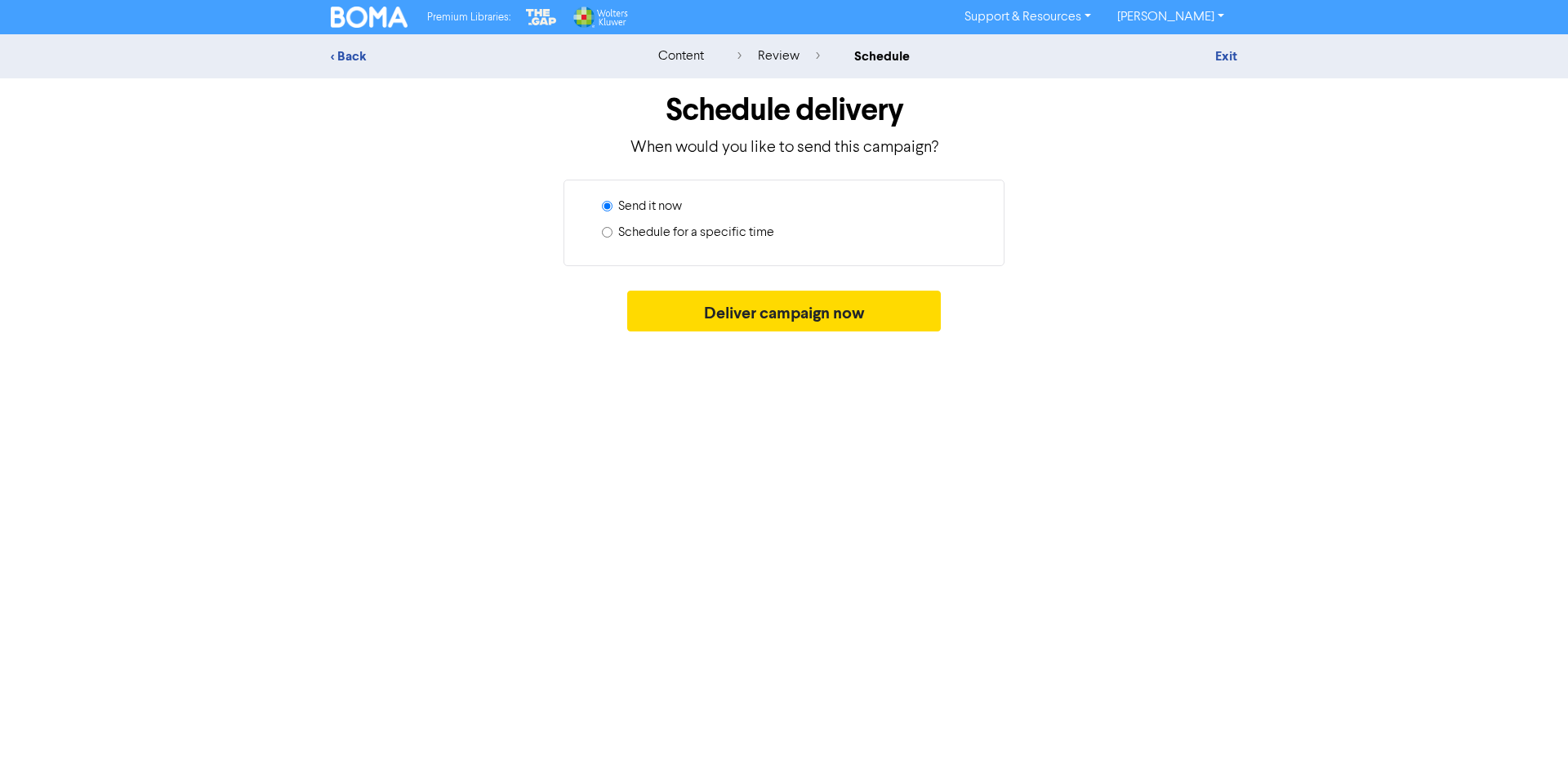
click at [697, 232] on label "Schedule for a specific time" at bounding box center [696, 232] width 156 height 19
click at [612, 232] on input "Schedule for a specific time" at bounding box center [607, 232] width 11 height 11
radio input "true"
radio input "false"
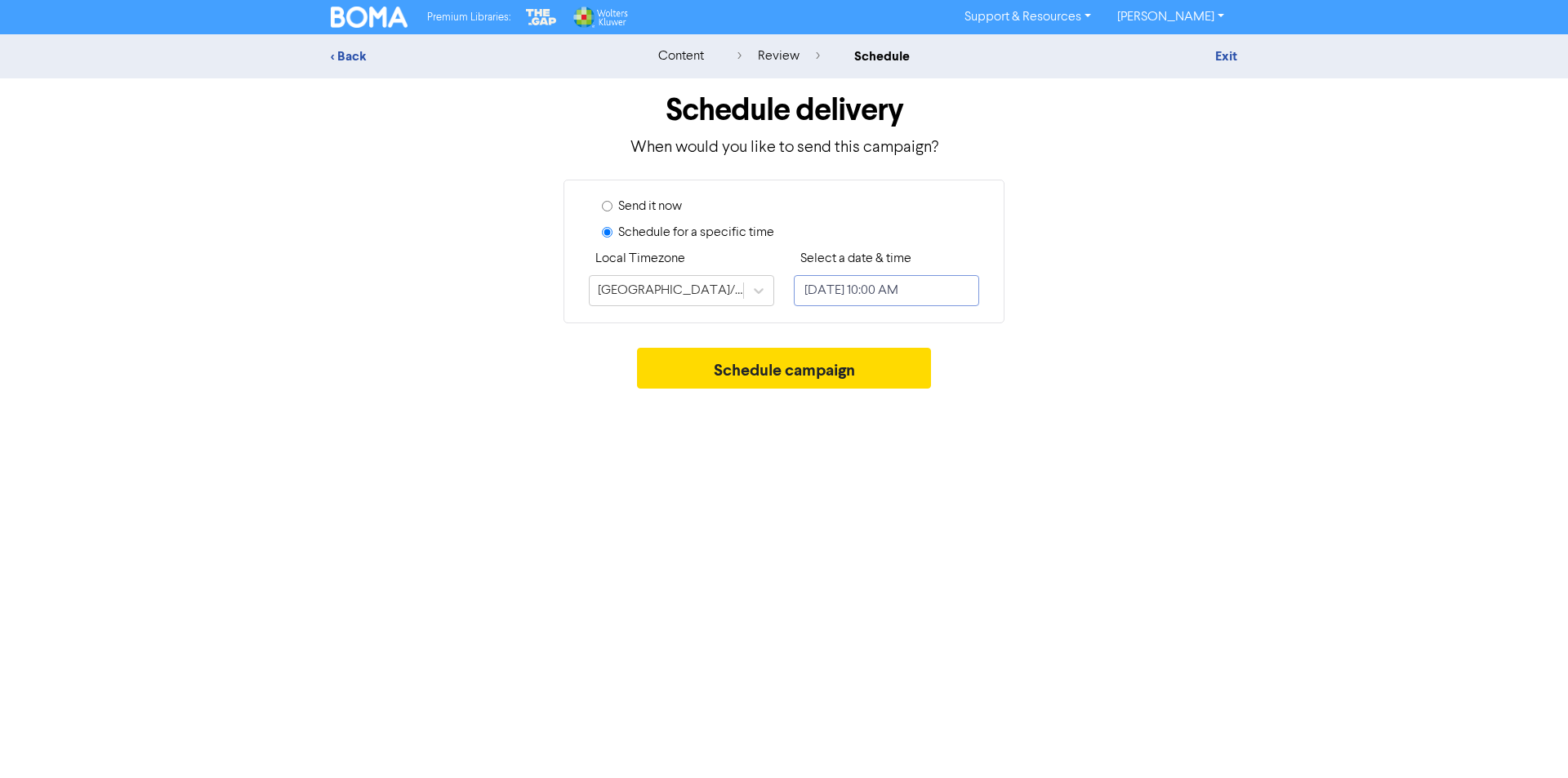
select select "7"
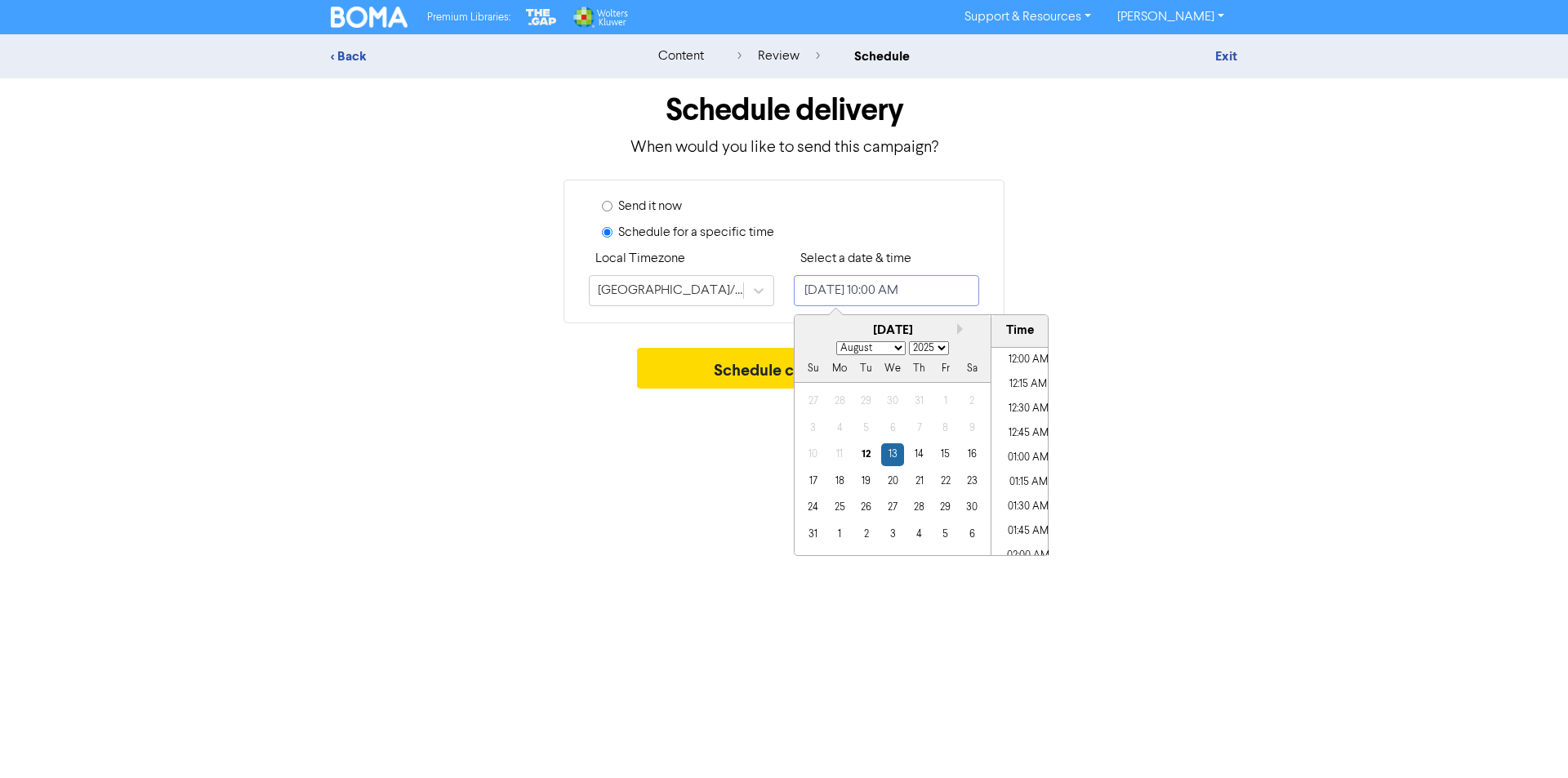
click at [871, 295] on input "August 13, 2025 10:00 AM" at bounding box center [886, 290] width 185 height 31
click at [862, 450] on div "12" at bounding box center [866, 455] width 22 height 22
click at [1028, 546] on li "11:00 AM" at bounding box center [1028, 549] width 74 height 25
type input "August 12, 2025 11:00 AM"
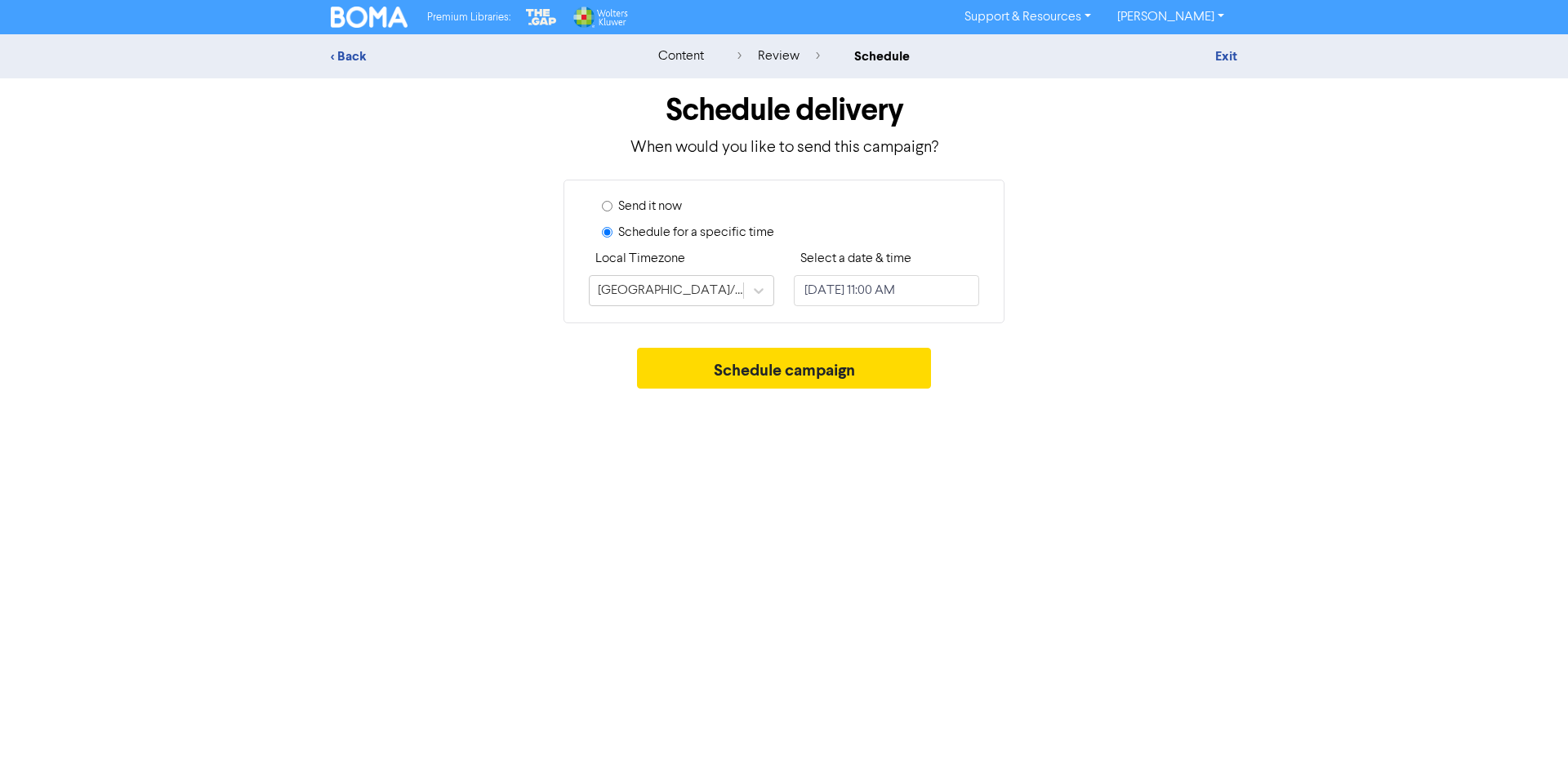
click at [680, 477] on div "Premium Libraries: Support & Resources Video Tutorials FAQ & Guides Marketing E…" at bounding box center [784, 389] width 1568 height 778
click at [736, 358] on button "Schedule campaign" at bounding box center [784, 368] width 295 height 41
